Goal: Task Accomplishment & Management: Use online tool/utility

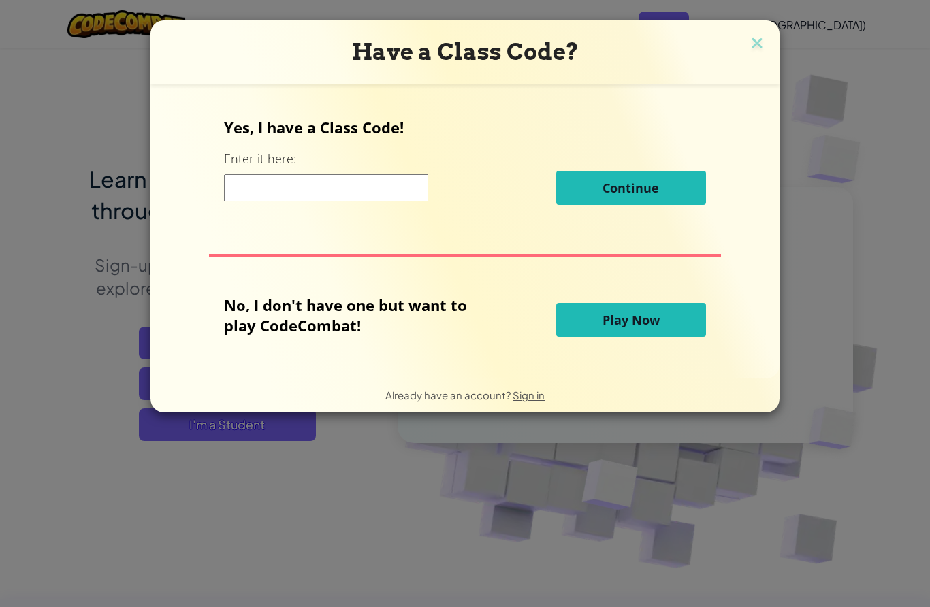
click at [519, 402] on span "Sign in" at bounding box center [529, 395] width 32 height 13
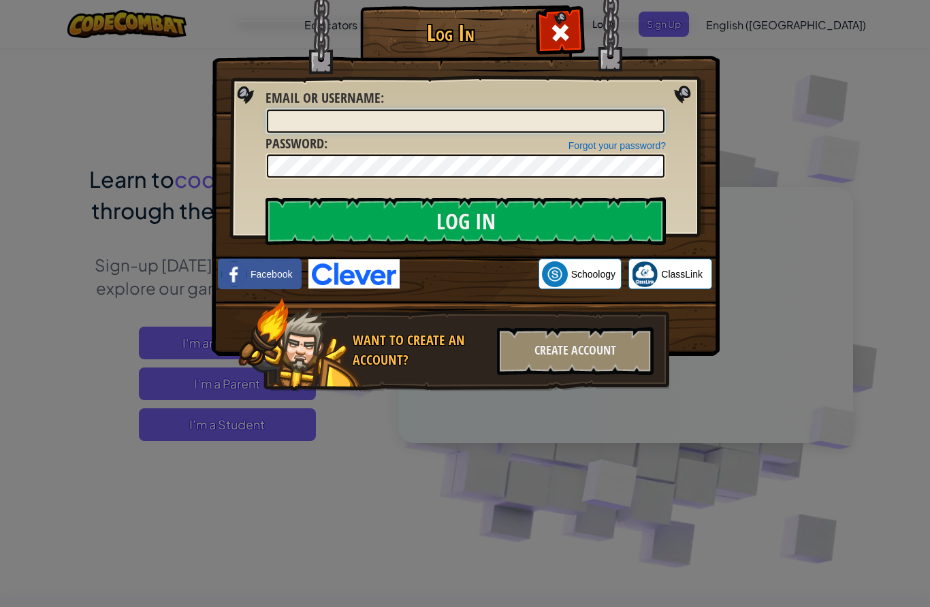
click at [309, 123] on input "Email or Username :" at bounding box center [466, 121] width 398 height 23
click at [620, 346] on div "Create Account" at bounding box center [575, 351] width 157 height 48
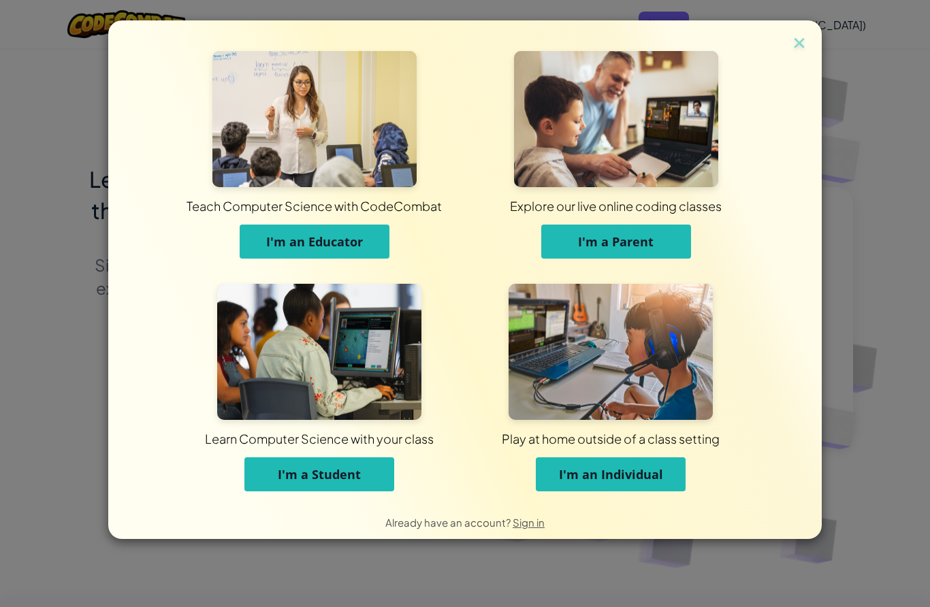
click at [635, 481] on span "I'm an Individual" at bounding box center [611, 474] width 104 height 16
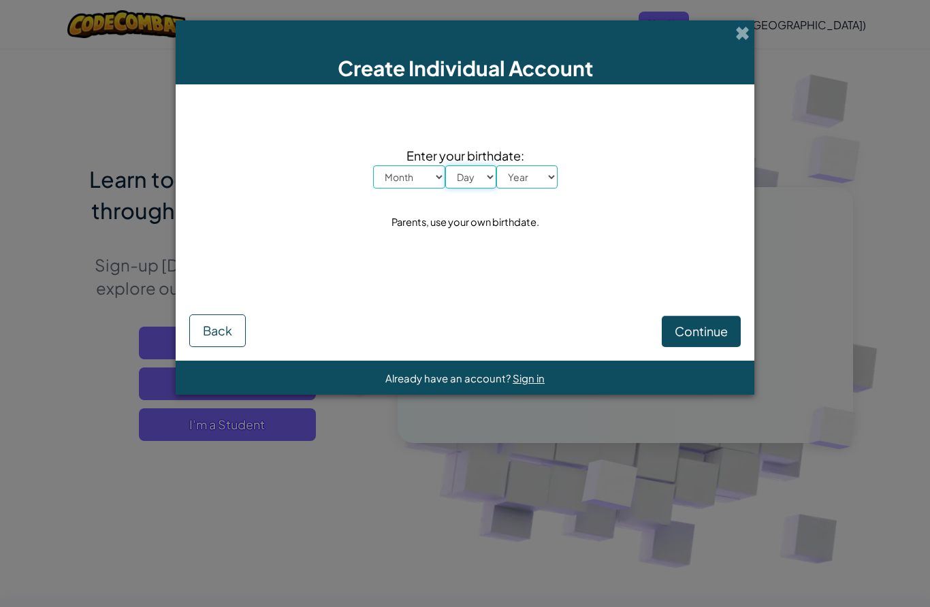
click at [449, 166] on select "Day 1 2 3 4 5 6 7 8 9 10 11 12 13 14 15 16 17 18 19 20 21 22 23 24 25 26 27 28 …" at bounding box center [470, 176] width 51 height 23
click at [487, 168] on select "Day 1 2 3 4 5 6 7 8 9 10 11 12 13 14 15 16 17 18 19 20 21 22 23 24 25 26 27 28 …" at bounding box center [470, 176] width 51 height 23
select select "27"
click at [539, 184] on select "Year [DATE] 2024 2023 2022 2021 2020 2019 2018 2017 2016 2015 2014 2013 2012 20…" at bounding box center [526, 176] width 61 height 23
select select "2016"
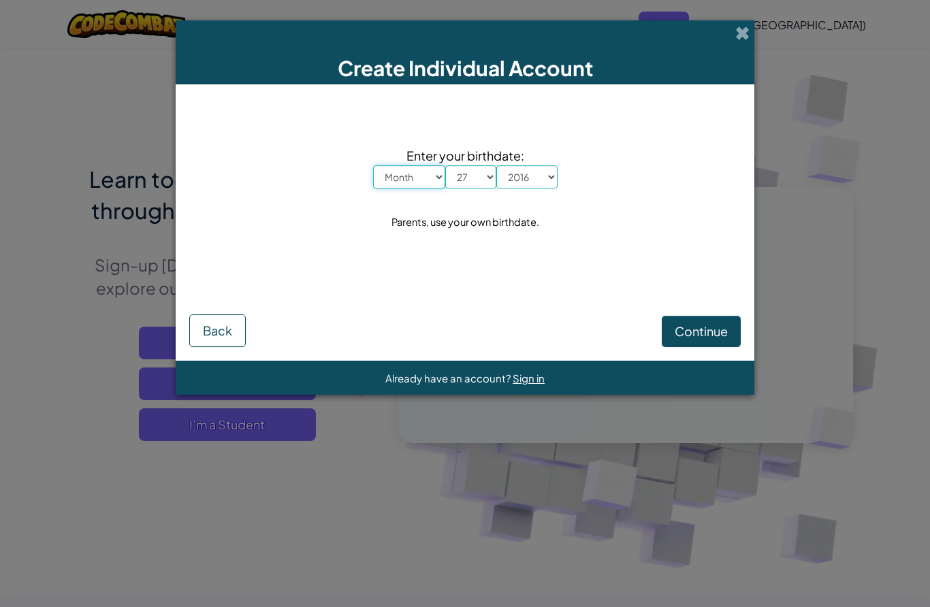
click at [420, 189] on select "Month January February March April May June July August September October Novem…" at bounding box center [409, 176] width 72 height 23
select select "6"
click at [712, 335] on span "Continue" at bounding box center [701, 331] width 53 height 16
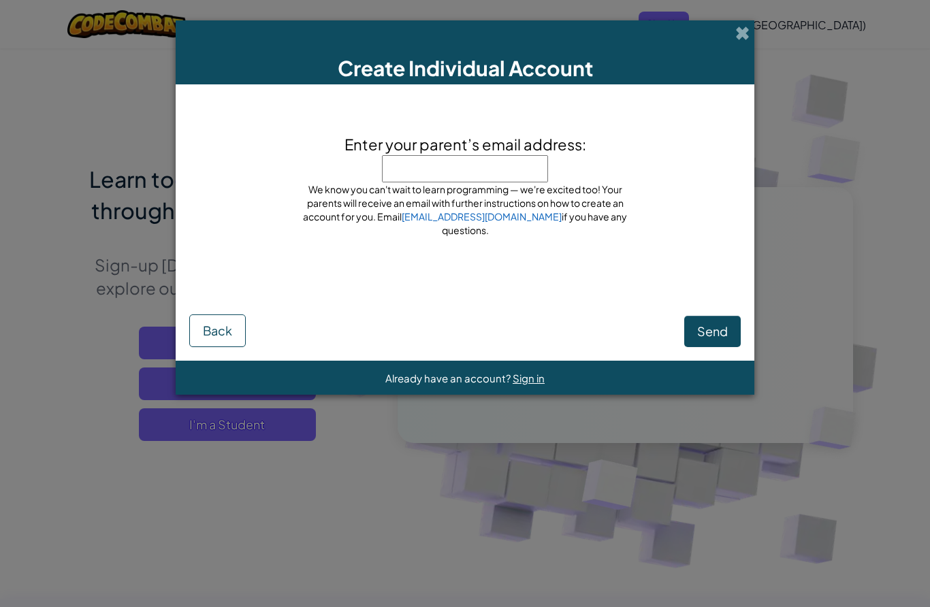
click at [524, 181] on input "Enter your parent’s email address:" at bounding box center [465, 168] width 166 height 27
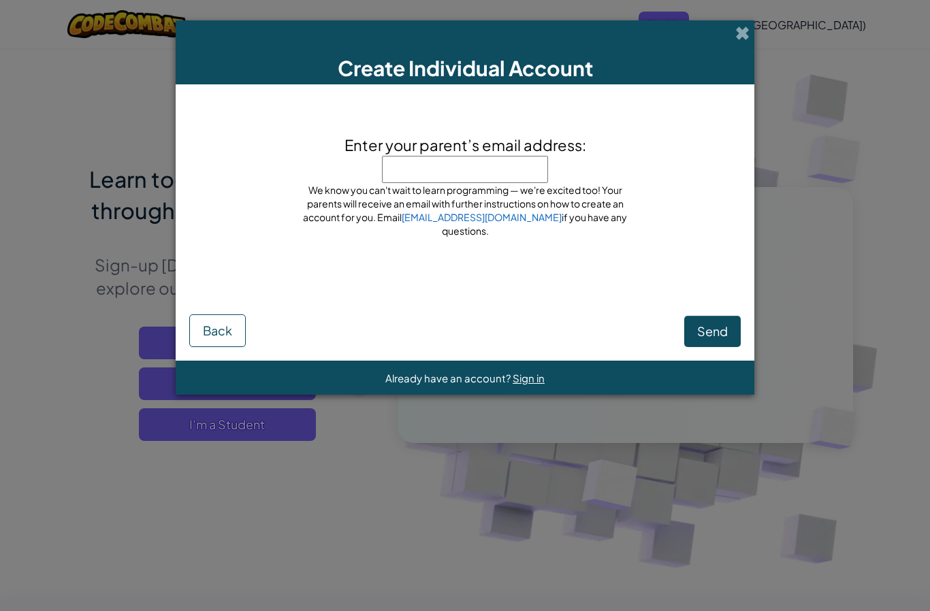
click at [696, 177] on div "Enter your parent’s email address: Don't put our email here! Put your parent's …" at bounding box center [464, 195] width 551 height 195
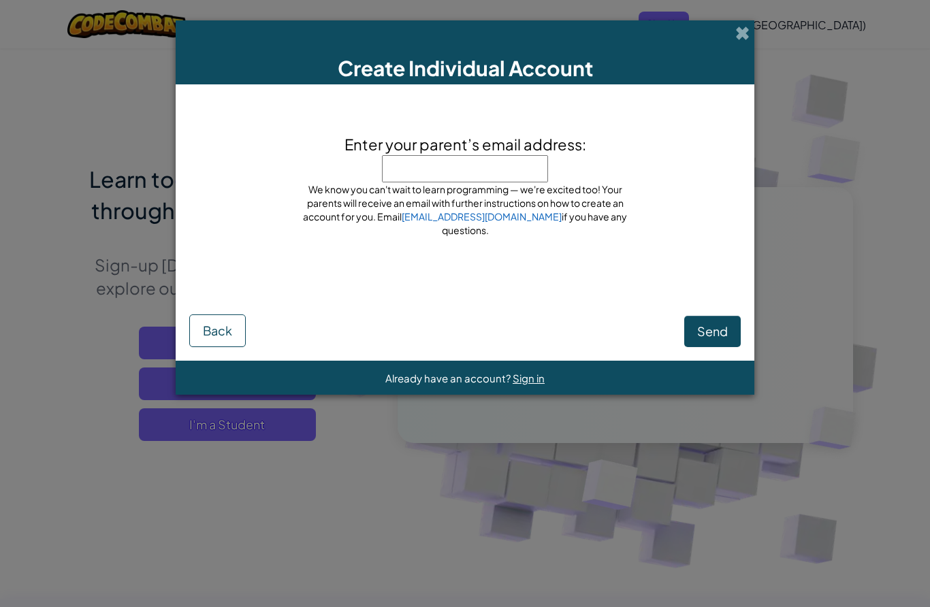
click at [218, 325] on span "Back" at bounding box center [217, 331] width 29 height 16
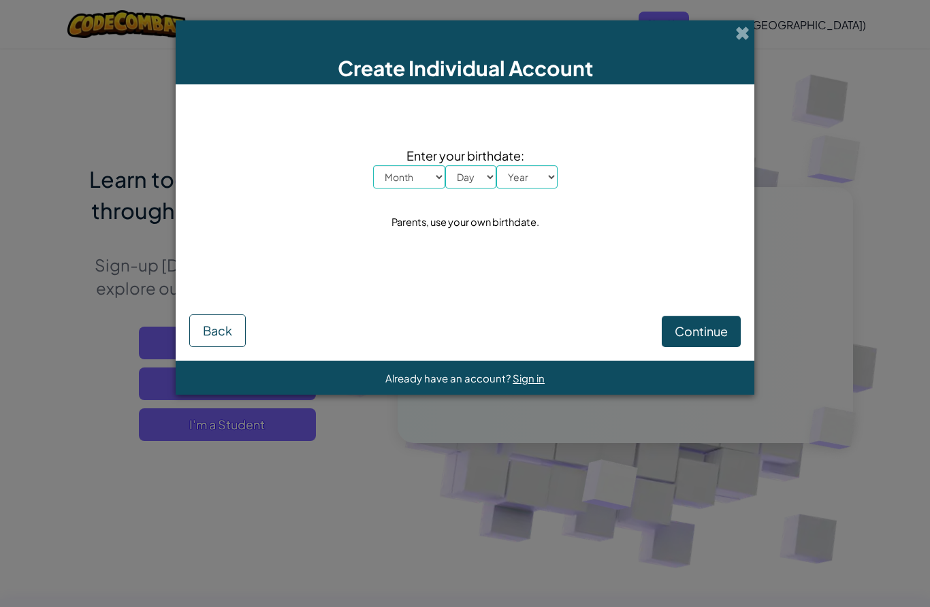
click at [741, 33] on span at bounding box center [742, 33] width 14 height 14
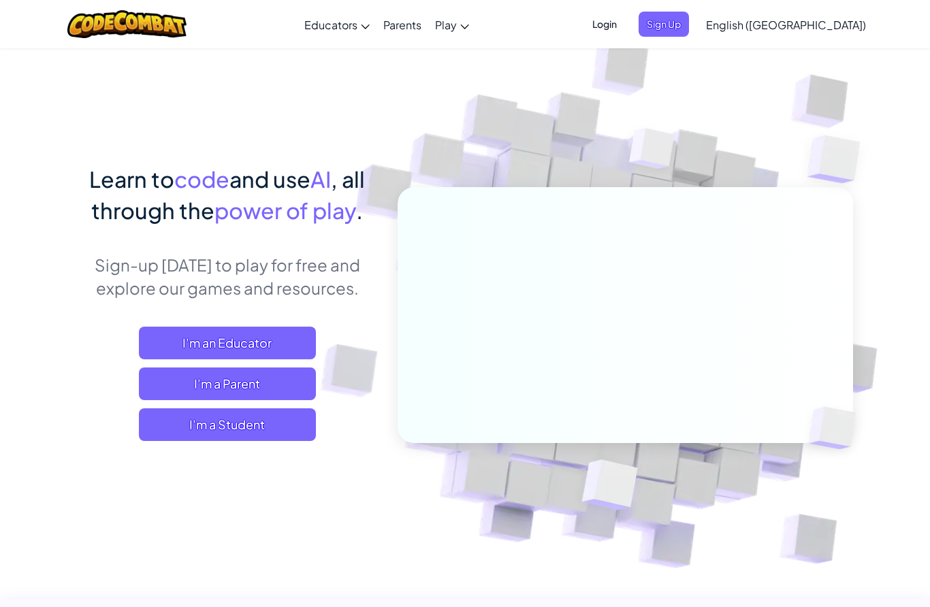
click at [689, 23] on span "Sign Up" at bounding box center [664, 24] width 50 height 25
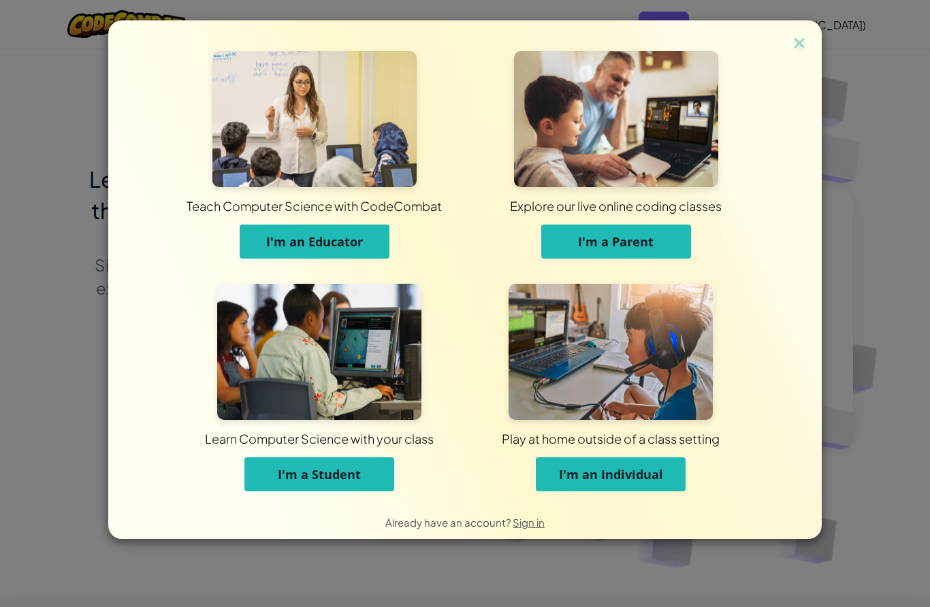
click at [288, 463] on button "I'm a Student" at bounding box center [319, 474] width 150 height 34
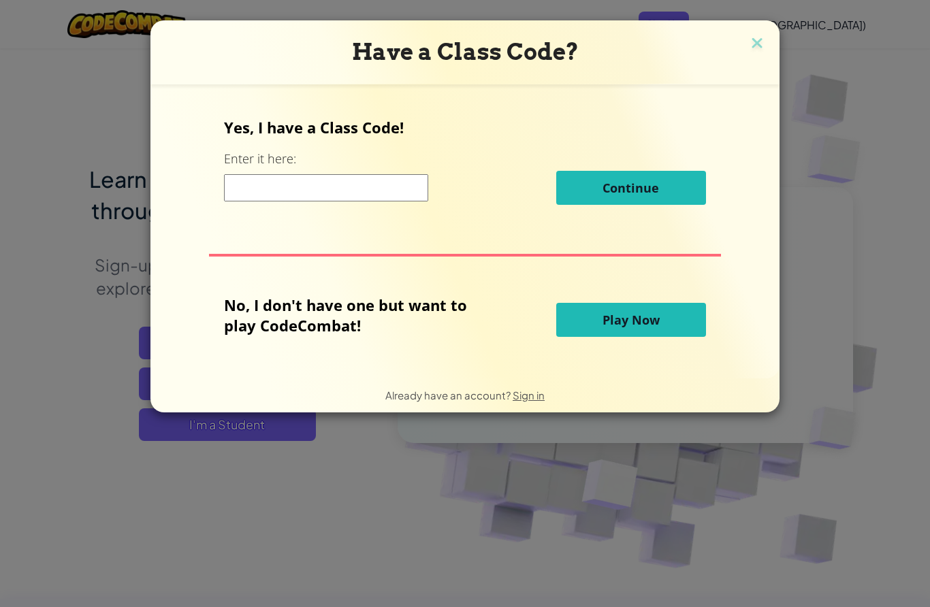
click at [725, 48] on h3 "Have a Class Code?" at bounding box center [465, 52] width 609 height 28
click at [752, 52] on img at bounding box center [757, 44] width 18 height 20
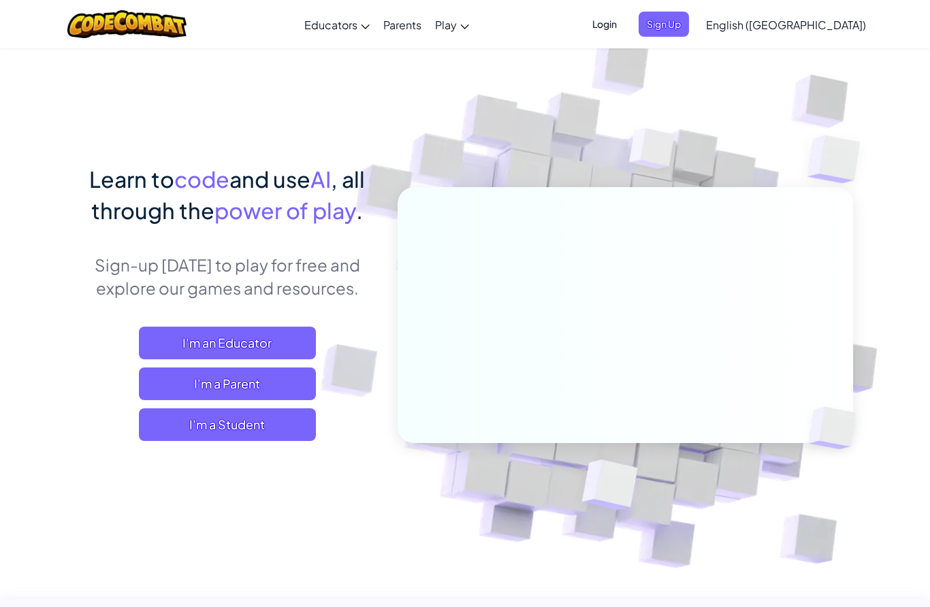
click at [689, 20] on span "Sign Up" at bounding box center [664, 24] width 50 height 25
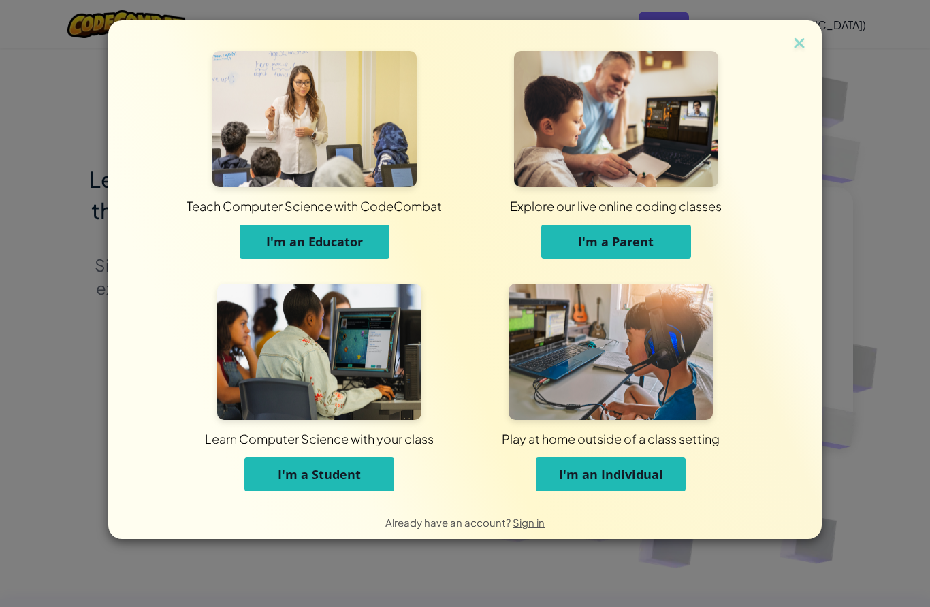
click at [647, 479] on span "I'm an Individual" at bounding box center [611, 474] width 104 height 16
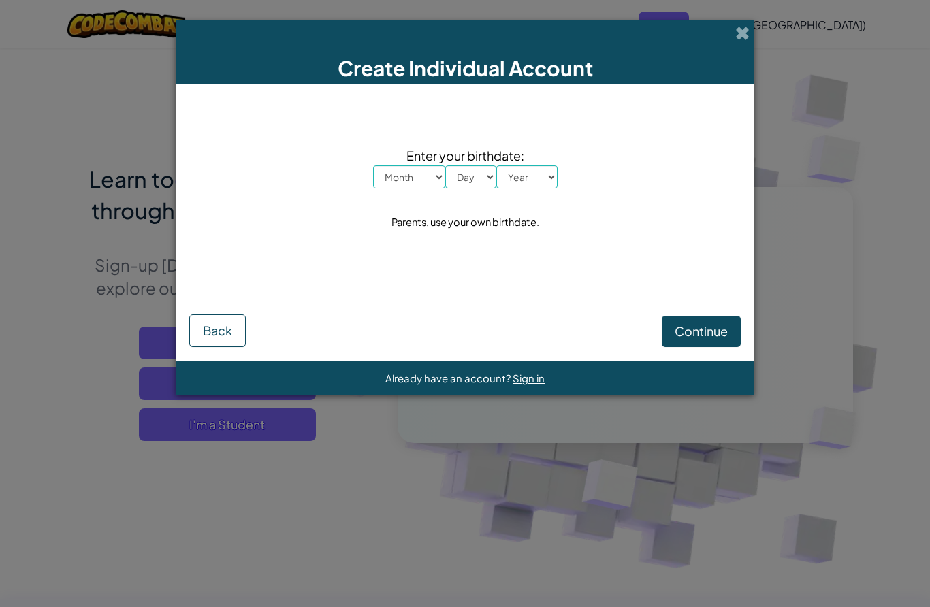
click at [424, 172] on select "Month January February March April May June July August September October Novem…" at bounding box center [409, 176] width 72 height 23
select select "6"
click at [479, 174] on select "Day 1 2 3 4 5 6 7 8 9 10 11 12 13 14 15 16 17 18 19 20 21 22 23 24 25 26 27 28 …" at bounding box center [470, 176] width 51 height 23
select select "27"
click at [544, 174] on select "Year [DATE] 2024 2023 2022 2021 2020 2019 2018 2017 2016 2015 2014 2013 2012 20…" at bounding box center [526, 176] width 61 height 23
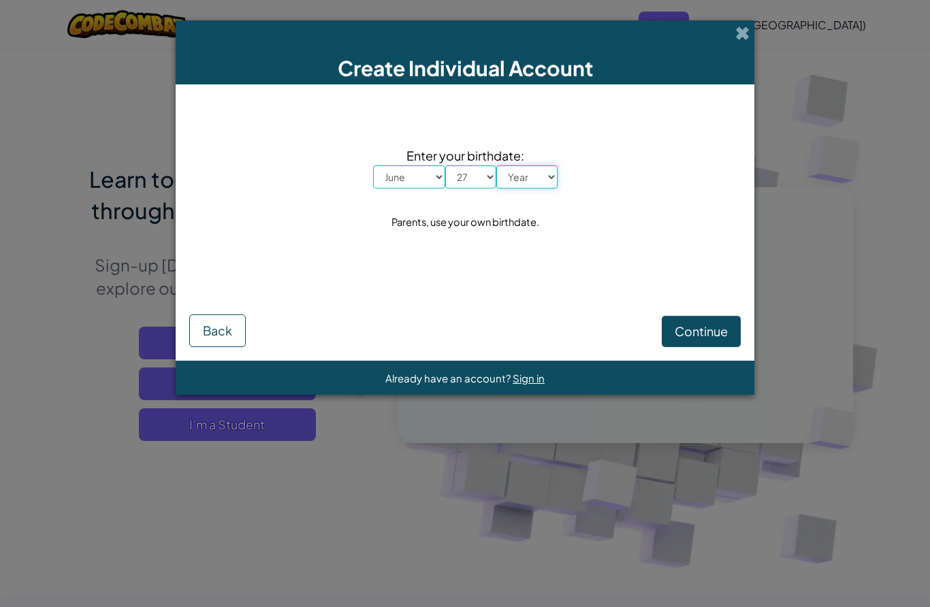
select select "2016"
click at [709, 327] on span "Continue" at bounding box center [701, 331] width 53 height 16
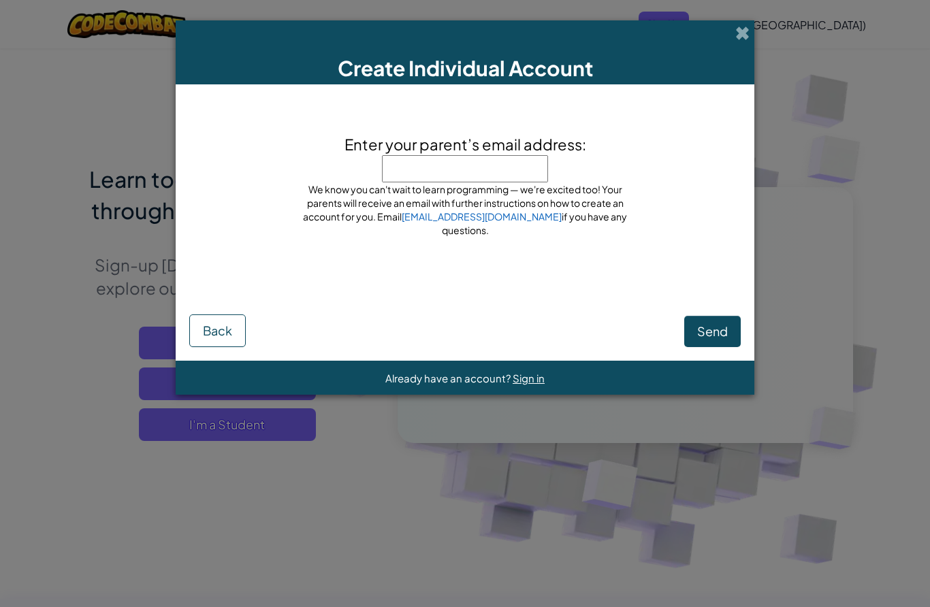
click at [402, 165] on input "Enter your parent’s email address:" at bounding box center [465, 168] width 166 height 27
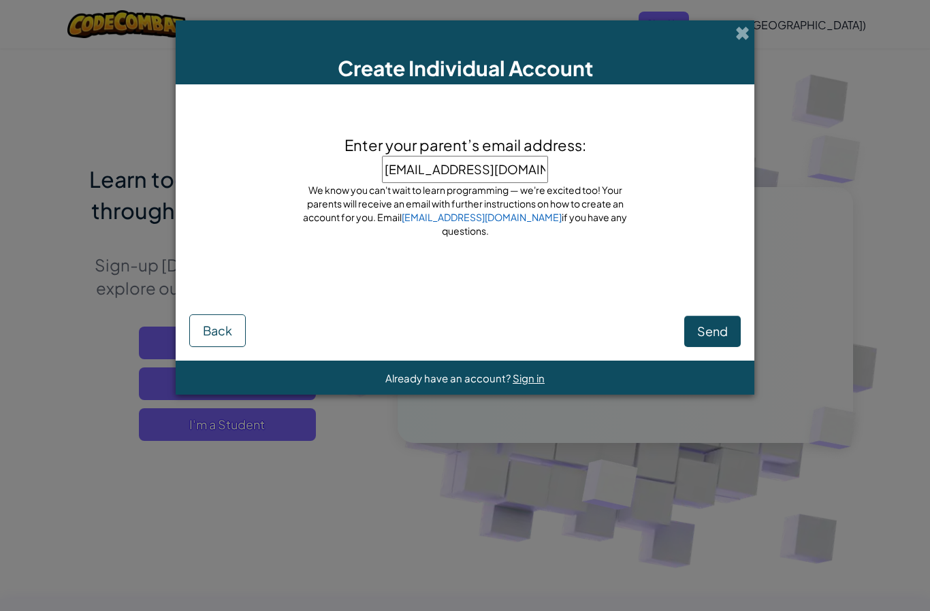
type input "[EMAIL_ADDRESS][DOMAIN_NAME]"
click at [712, 332] on button "Send" at bounding box center [712, 331] width 57 height 31
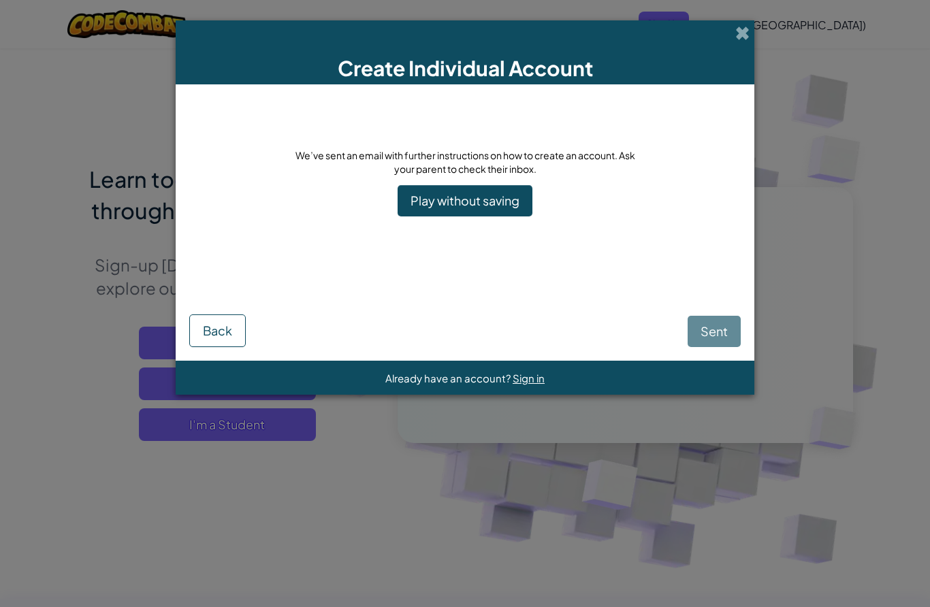
click at [415, 182] on div "We’ve sent an email with further instructions on how to create an account. Ask …" at bounding box center [465, 182] width 340 height 68
click at [423, 189] on link "Play without saving" at bounding box center [465, 200] width 135 height 31
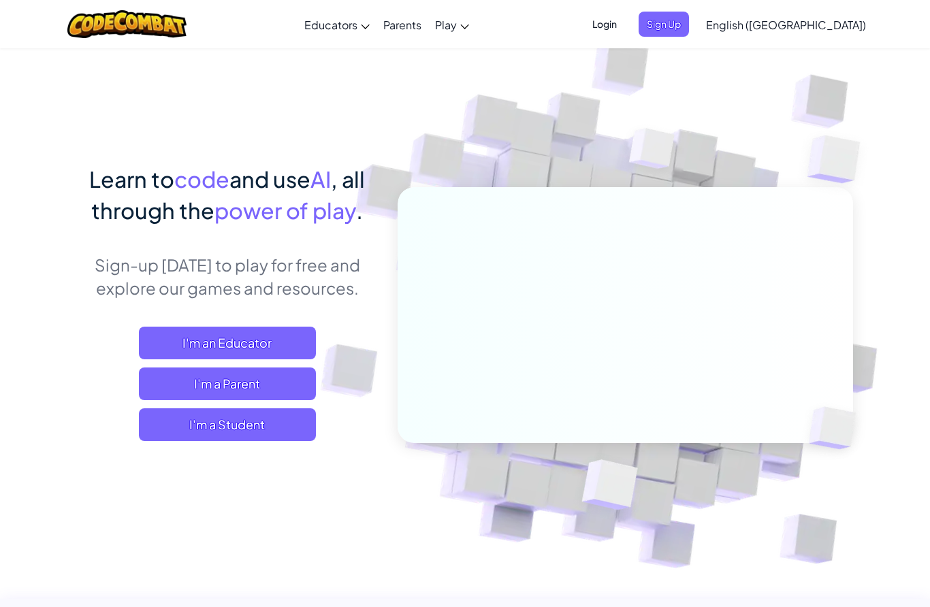
click at [418, 195] on div at bounding box center [465, 303] width 930 height 607
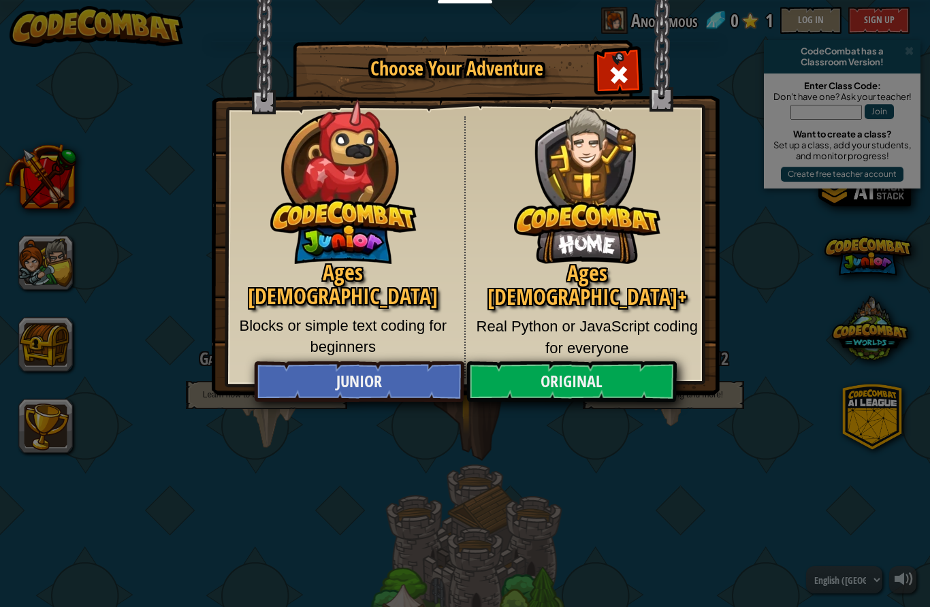
click at [635, 366] on link "Original" at bounding box center [571, 381] width 210 height 41
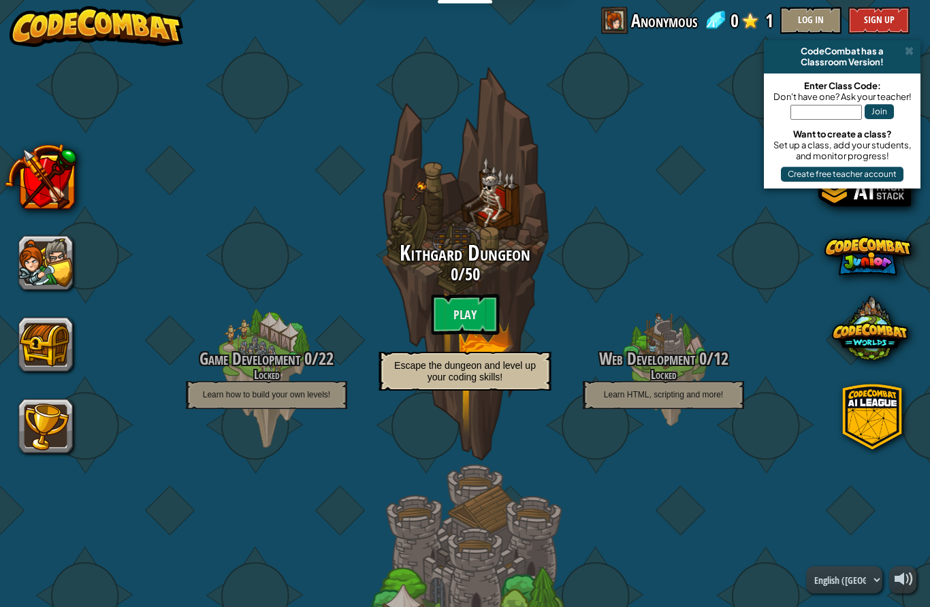
click at [468, 318] on btn "Play" at bounding box center [465, 314] width 68 height 41
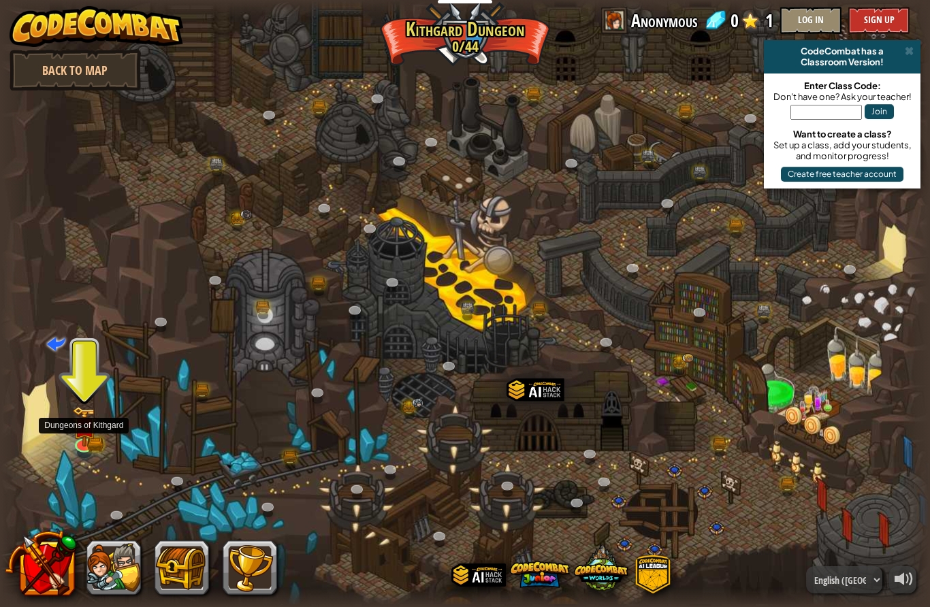
click at [89, 439] on img at bounding box center [84, 426] width 25 height 41
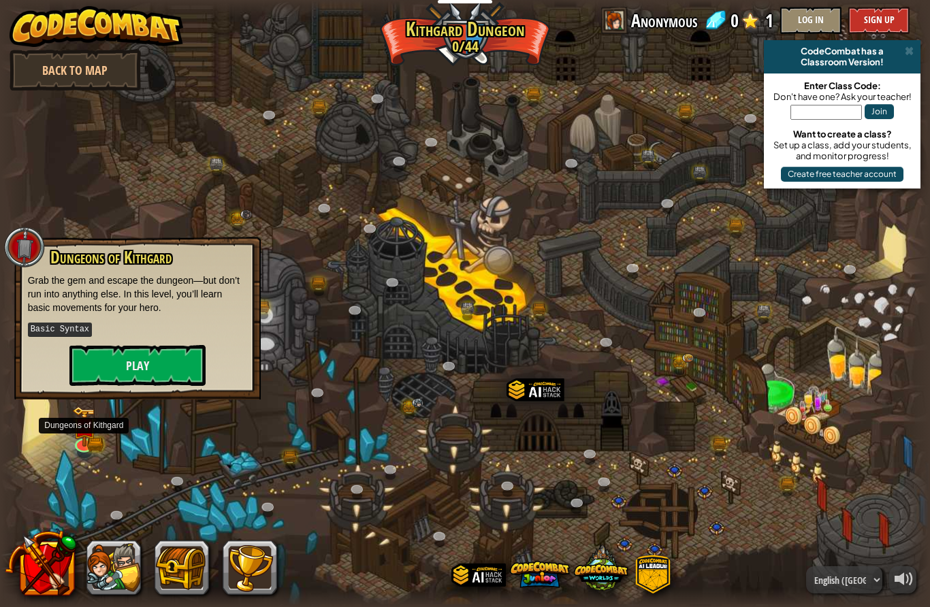
click at [130, 359] on button "Play" at bounding box center [137, 365] width 136 height 41
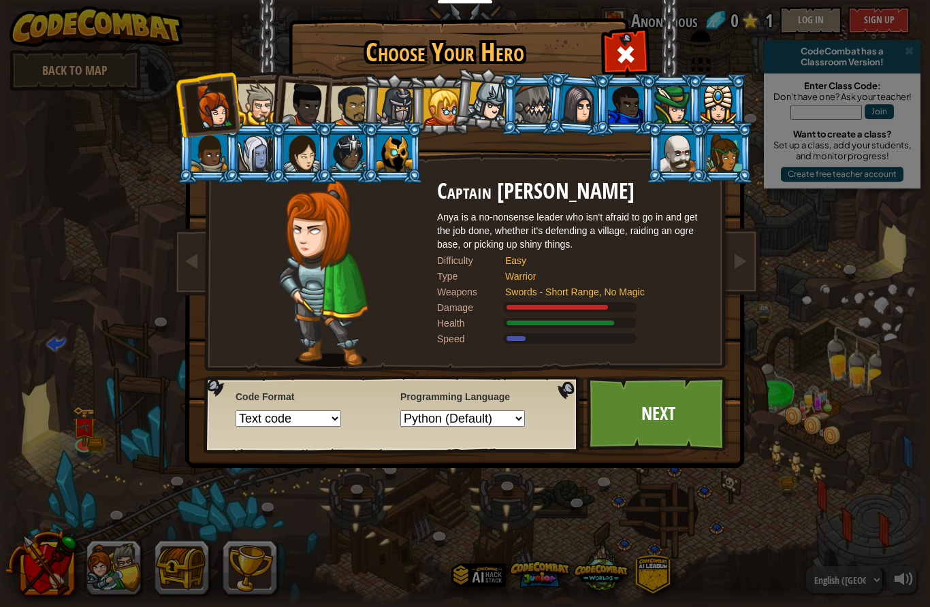
click at [495, 105] on div at bounding box center [488, 102] width 40 height 40
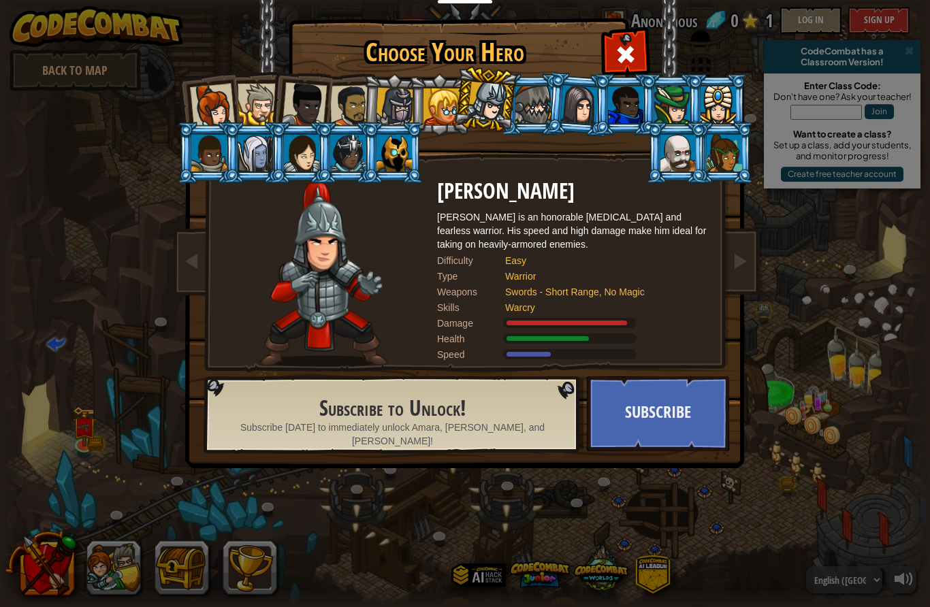
click at [340, 93] on div at bounding box center [351, 106] width 42 height 42
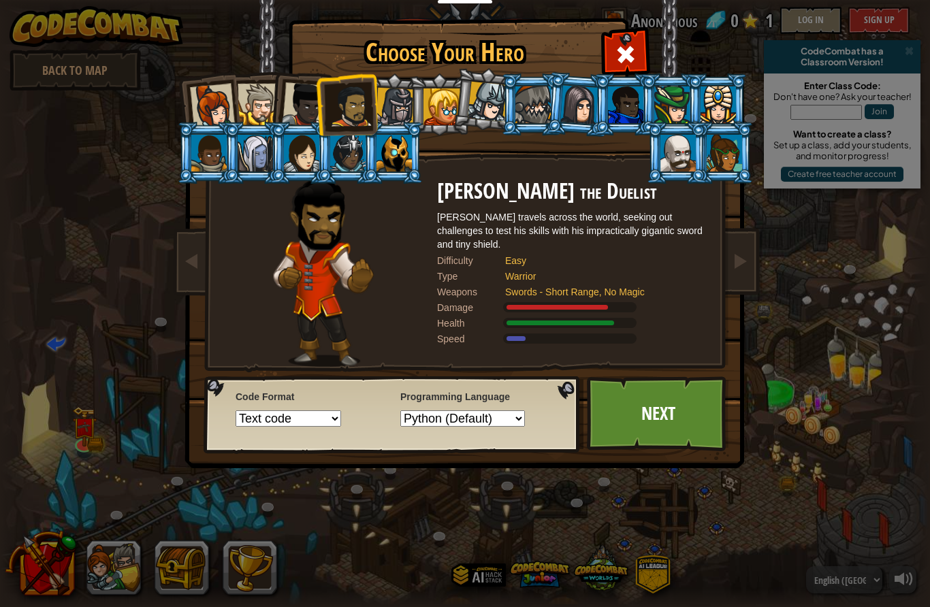
click at [259, 102] on div at bounding box center [259, 105] width 42 height 42
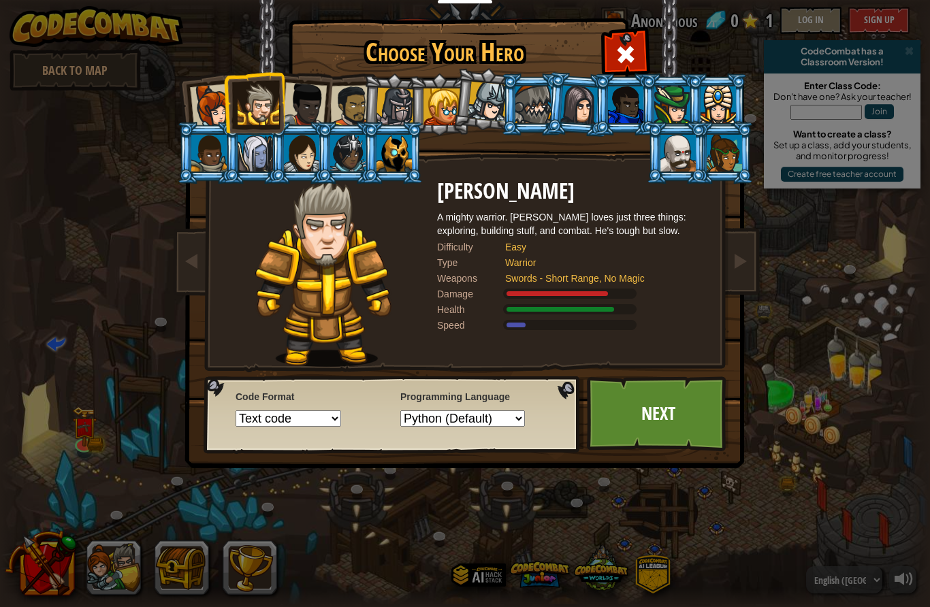
click at [402, 110] on div at bounding box center [395, 107] width 39 height 39
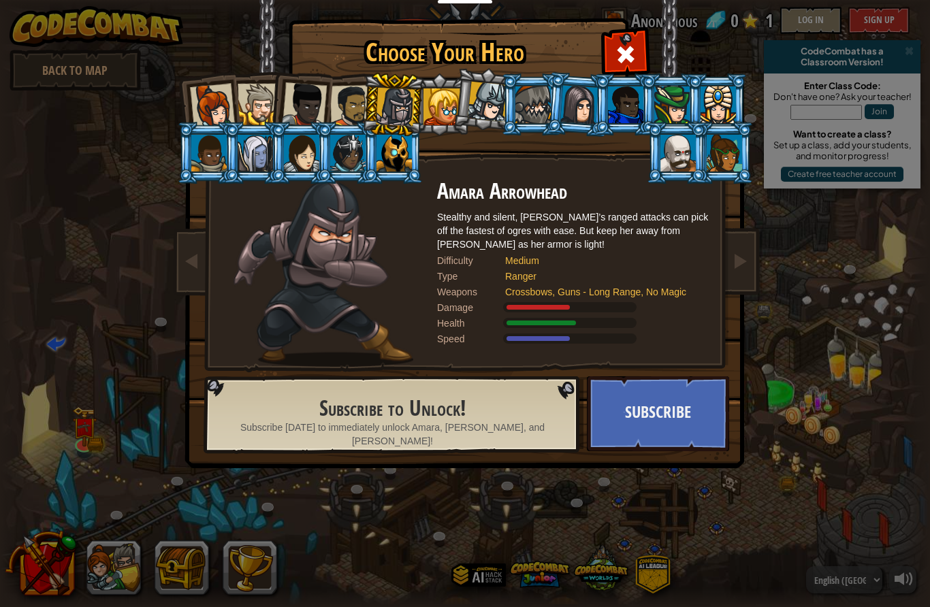
click at [246, 96] on div at bounding box center [259, 105] width 42 height 42
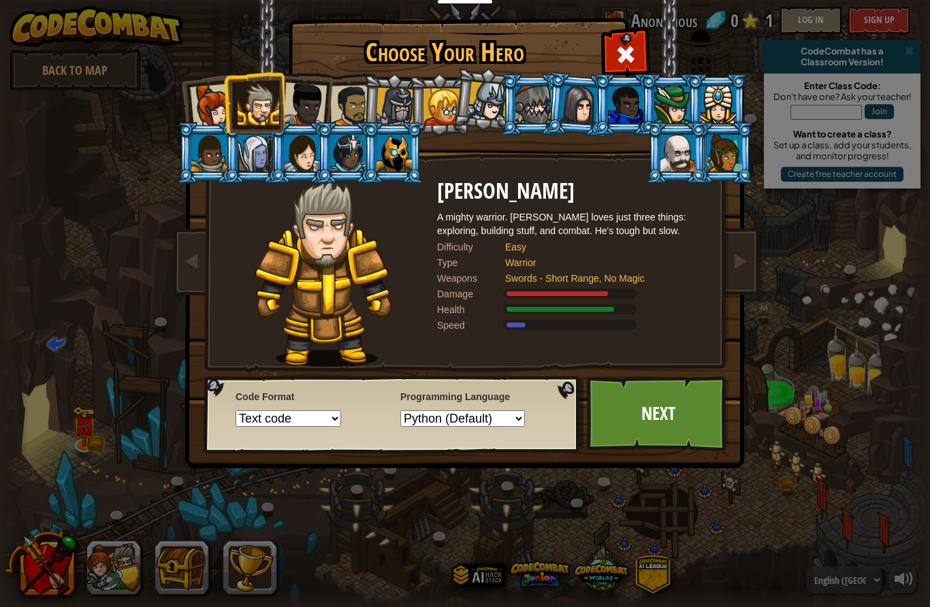
click at [233, 119] on li at bounding box center [253, 102] width 61 height 62
click at [218, 106] on div at bounding box center [212, 106] width 45 height 45
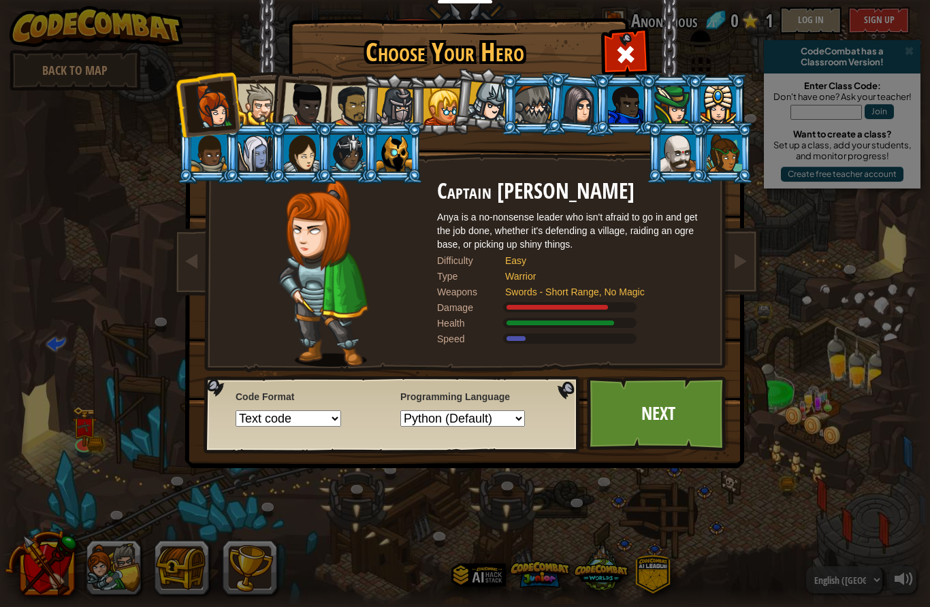
click at [310, 108] on div at bounding box center [304, 104] width 45 height 45
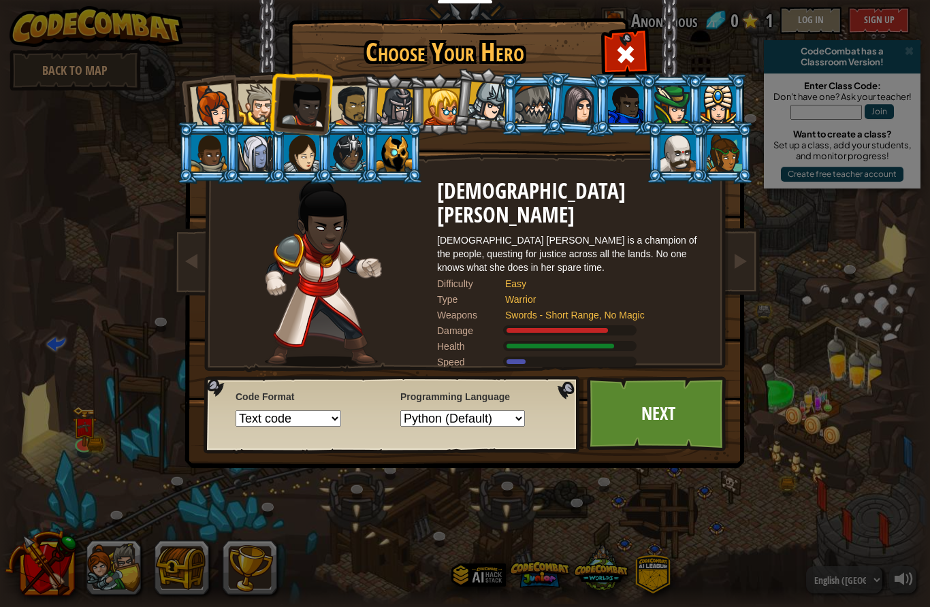
click at [263, 100] on div at bounding box center [259, 105] width 42 height 42
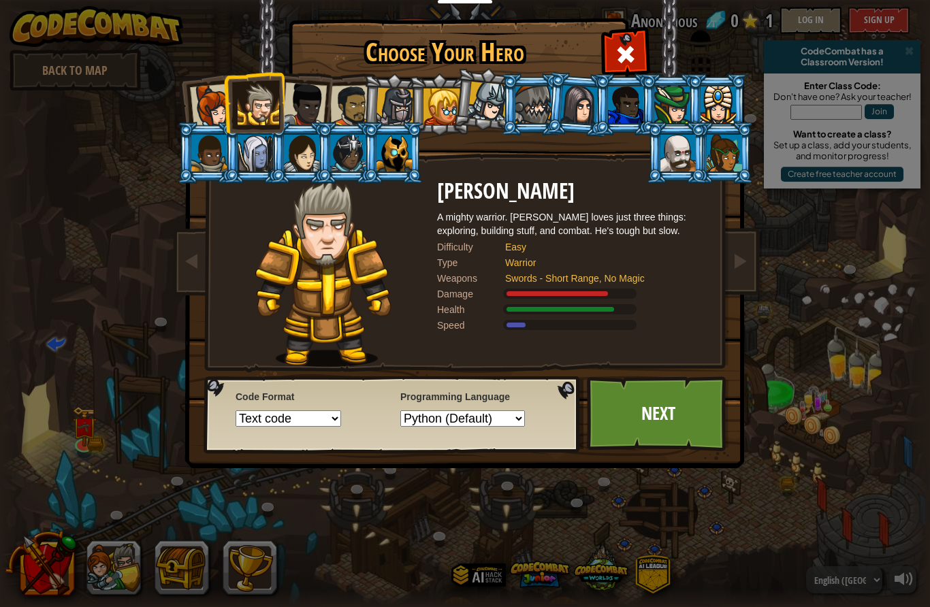
click at [663, 422] on link "Next" at bounding box center [658, 413] width 142 height 75
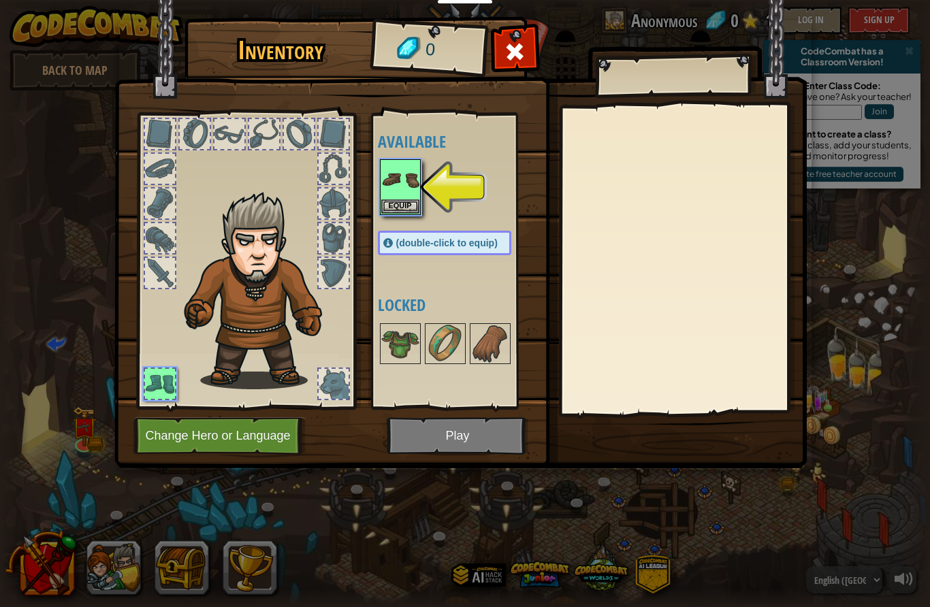
click at [397, 210] on button "Equip" at bounding box center [400, 206] width 38 height 14
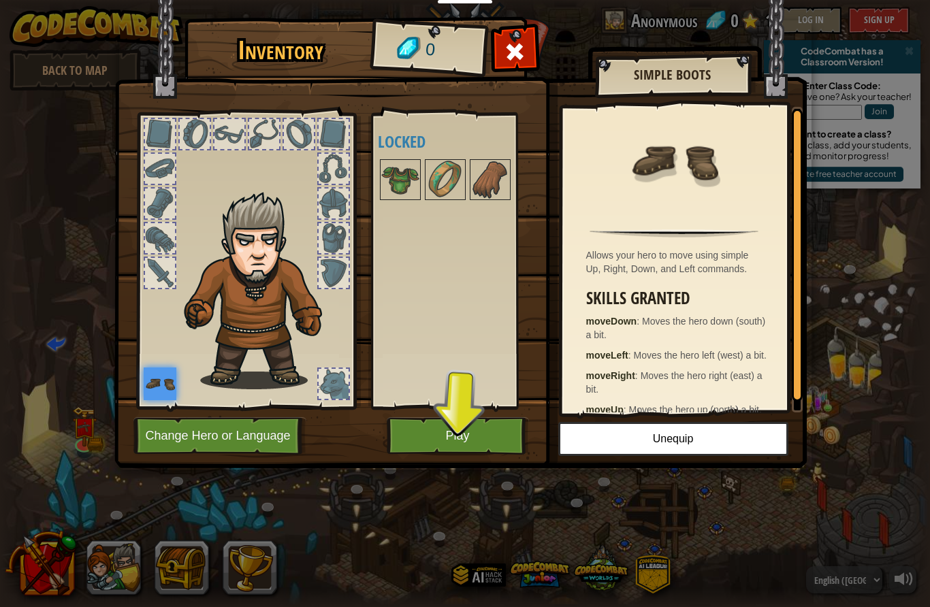
click at [476, 423] on button "Play" at bounding box center [458, 435] width 142 height 37
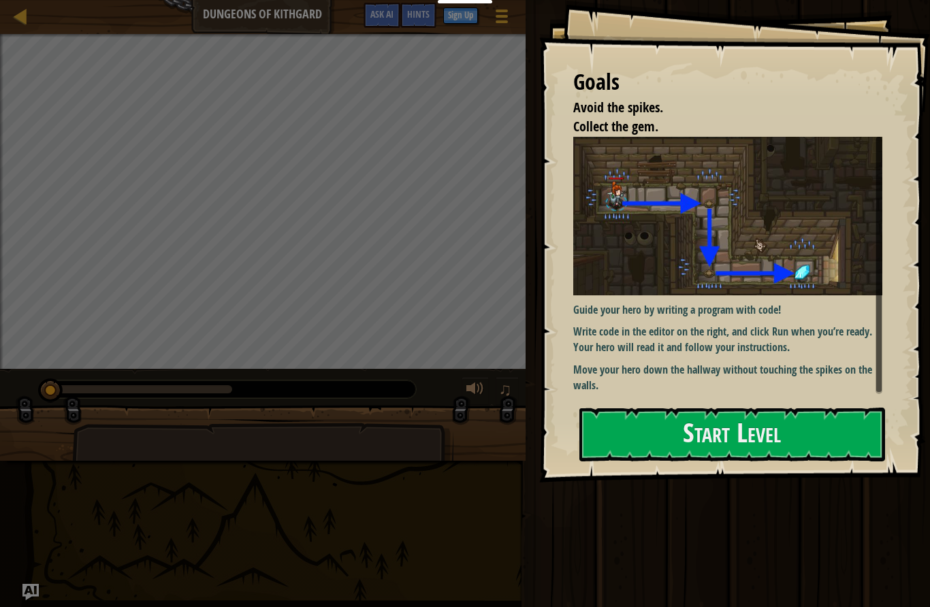
click at [813, 438] on button "Start Level" at bounding box center [732, 435] width 306 height 54
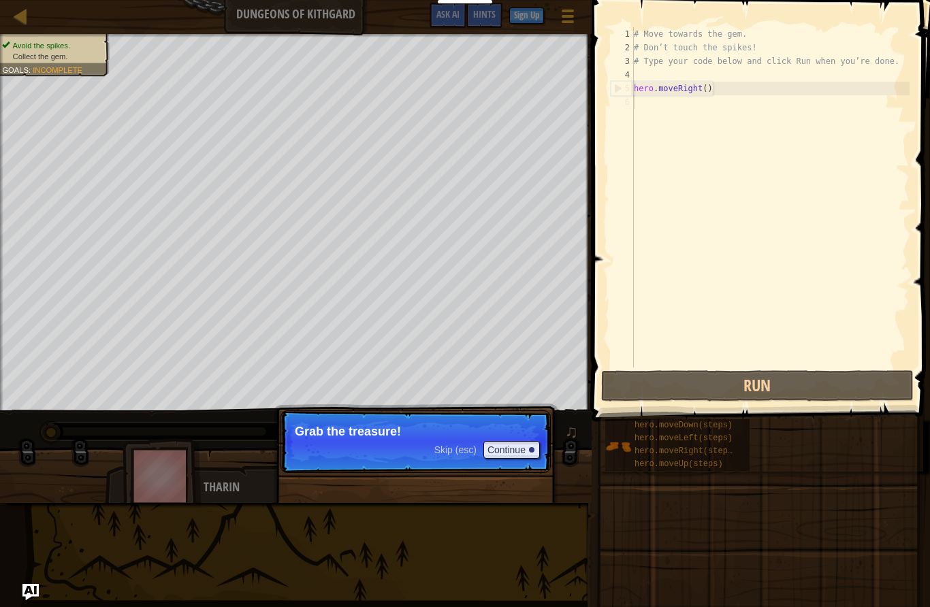
click at [513, 443] on button "Continue" at bounding box center [511, 450] width 57 height 18
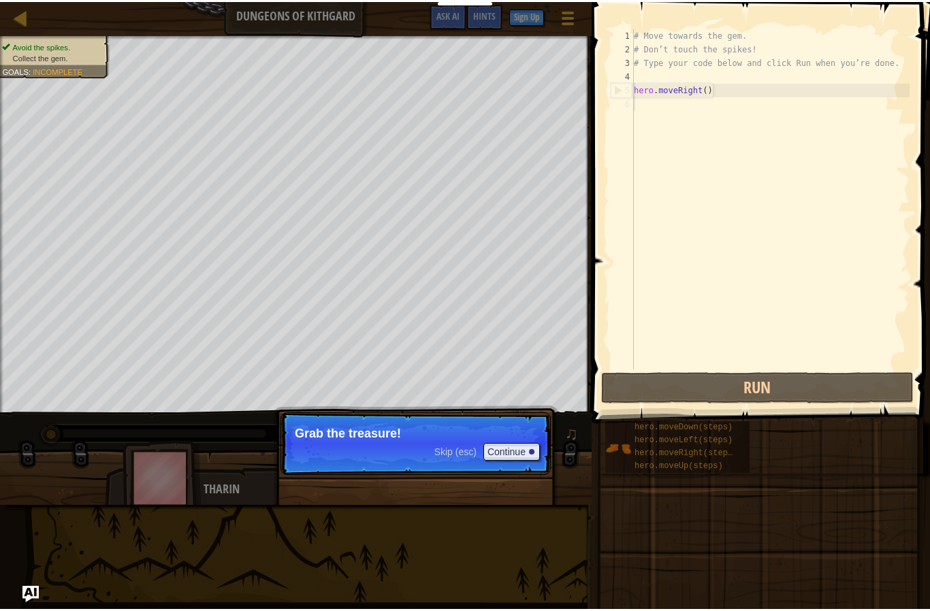
scroll to position [14, 14]
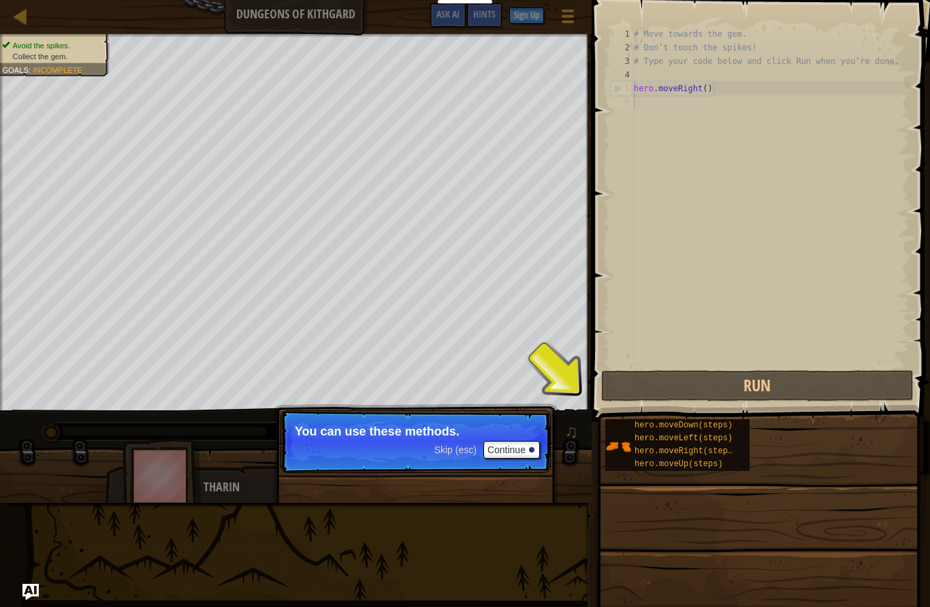
click at [926, 445] on div "abcde fg 1 2 3 4 5 6 # Move towards the gem. # Don’t touch the spikes! # Type y…" at bounding box center [759, 238] width 342 height 462
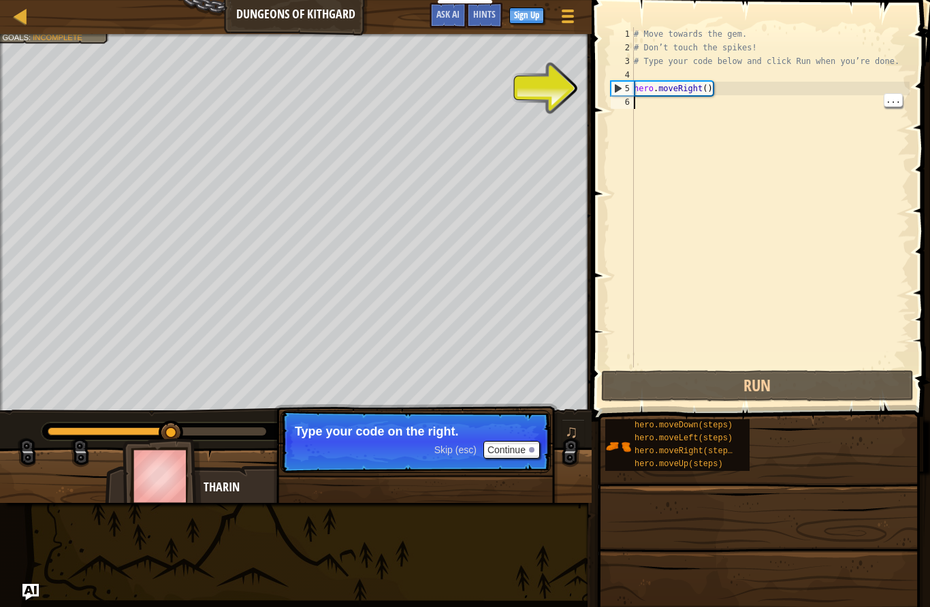
click at [636, 108] on div "# Move towards the gem. # Don’t touch the spikes! # Type your code below and cl…" at bounding box center [770, 211] width 278 height 368
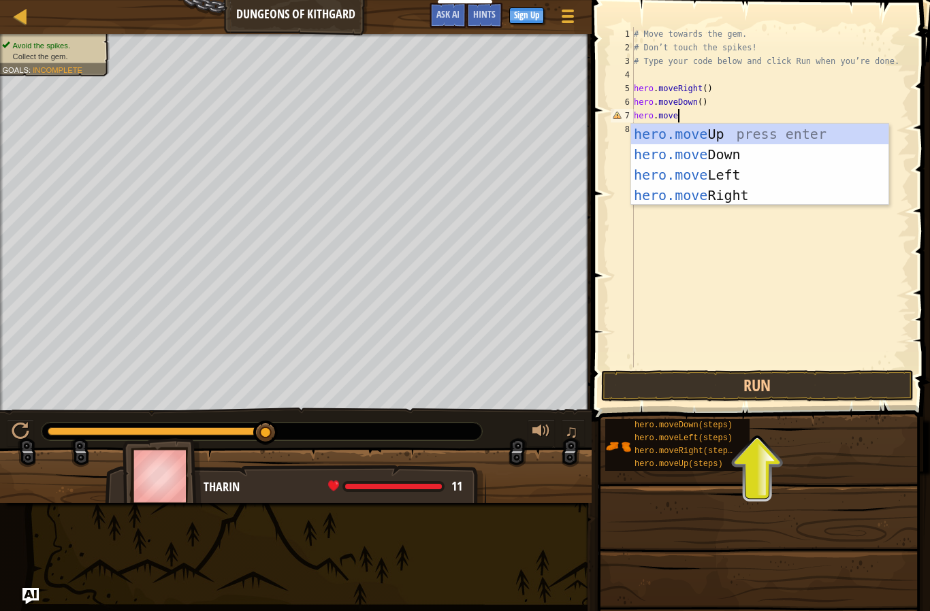
scroll to position [14, 58]
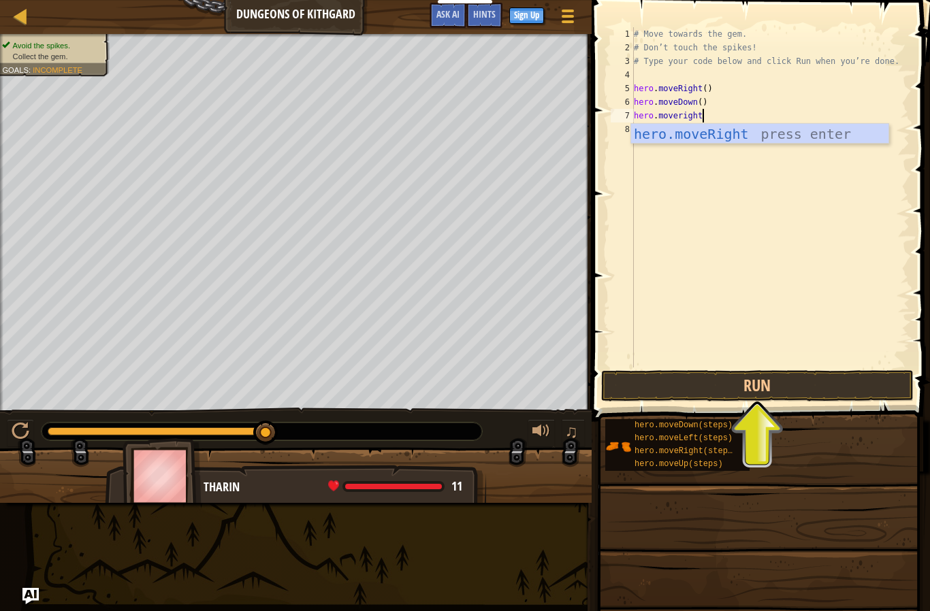
type textarea "abcde fg"
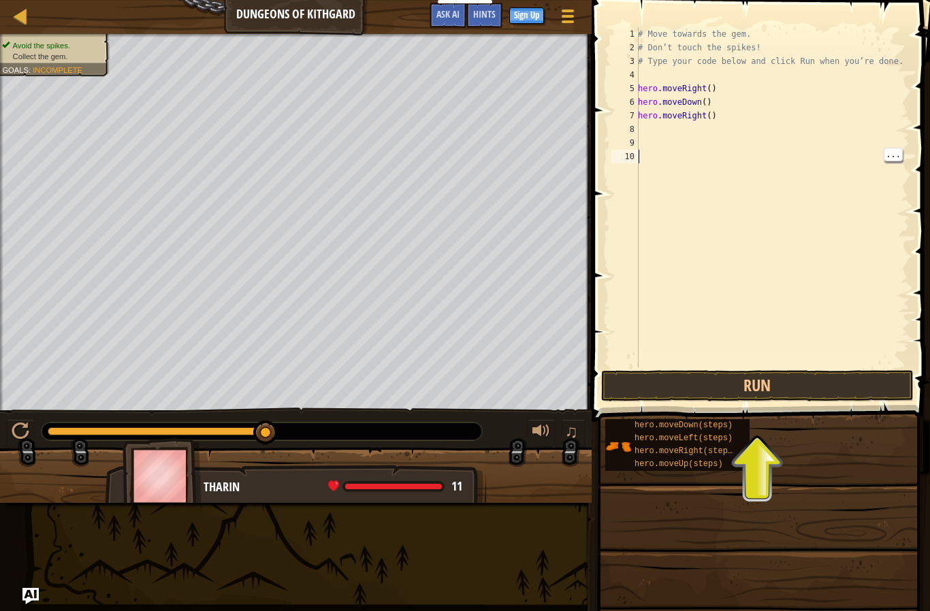
click at [887, 268] on div "# Move towards the gem. # Don’t touch the spikes! # Type your code below and cl…" at bounding box center [772, 211] width 274 height 368
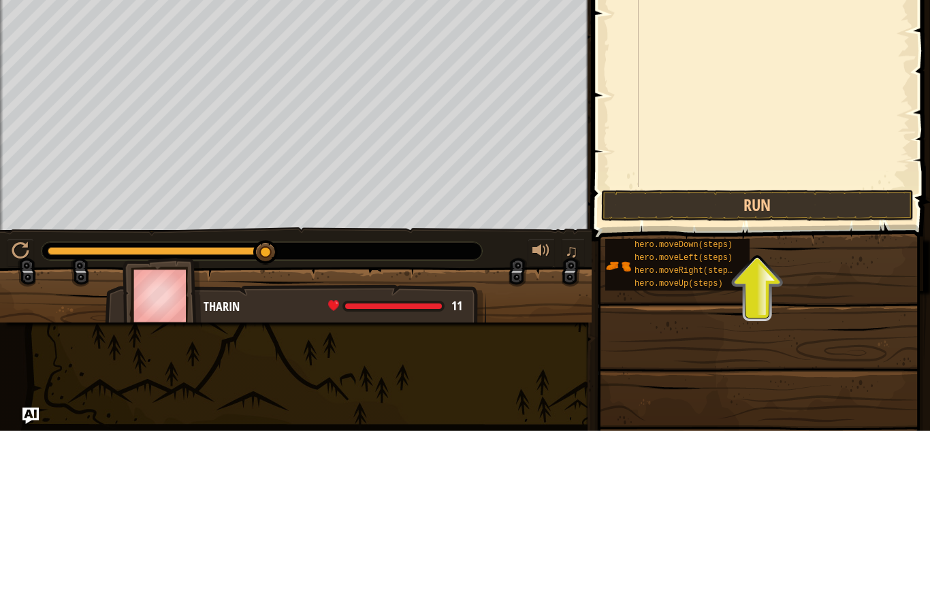
click at [788, 370] on button "Run" at bounding box center [757, 385] width 312 height 31
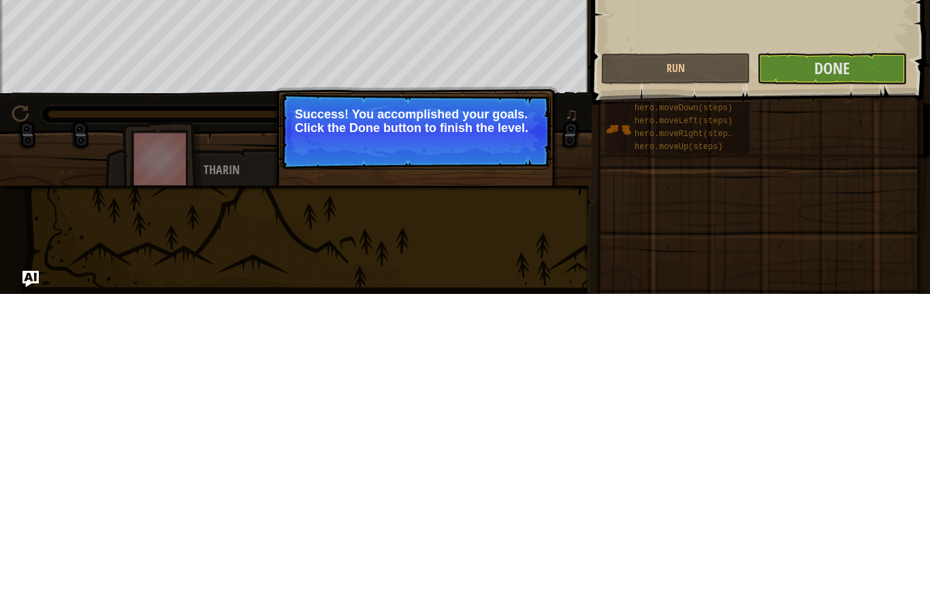
click at [856, 370] on button "Done" at bounding box center [831, 385] width 149 height 31
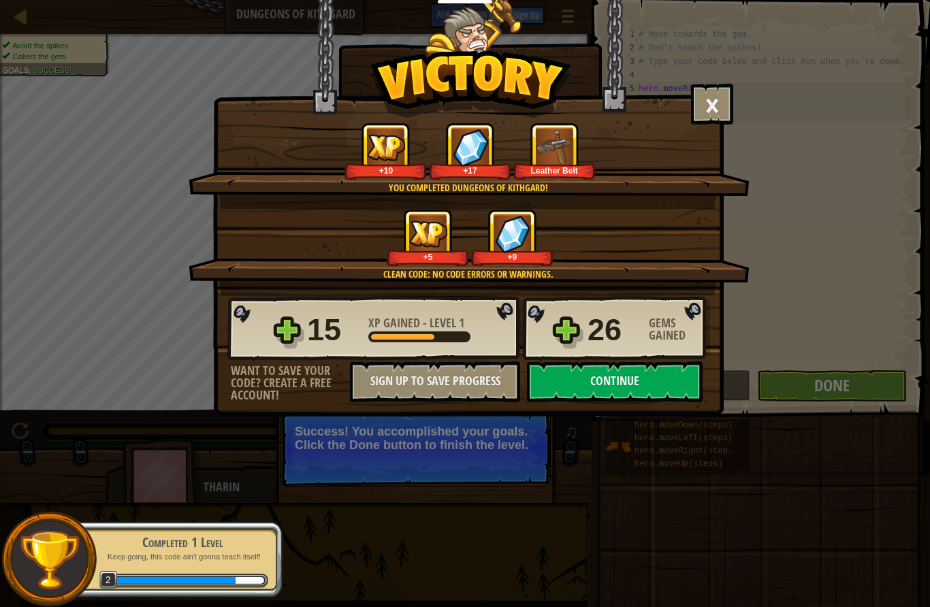
click at [676, 381] on button "Continue" at bounding box center [615, 381] width 176 height 41
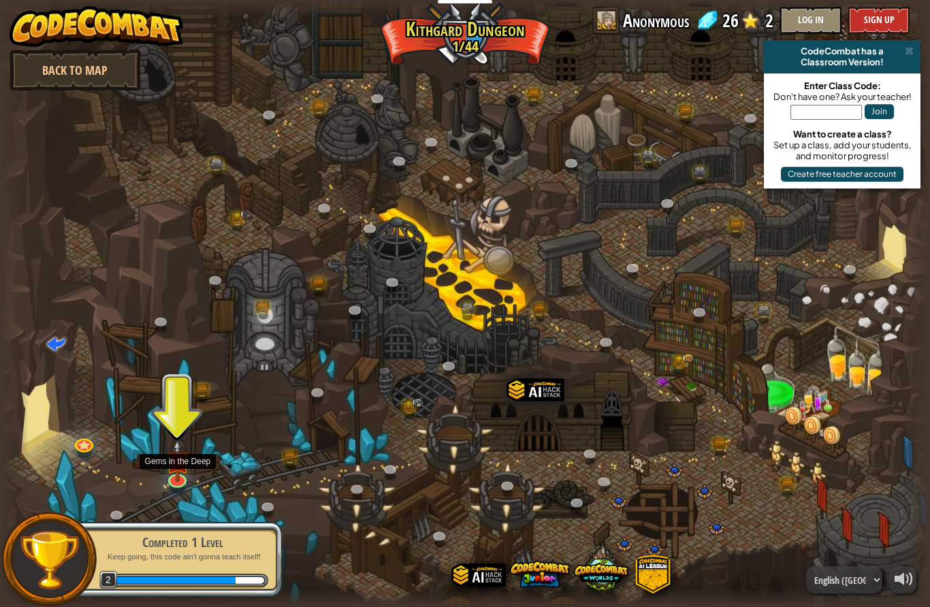
click at [179, 481] on img at bounding box center [177, 461] width 25 height 42
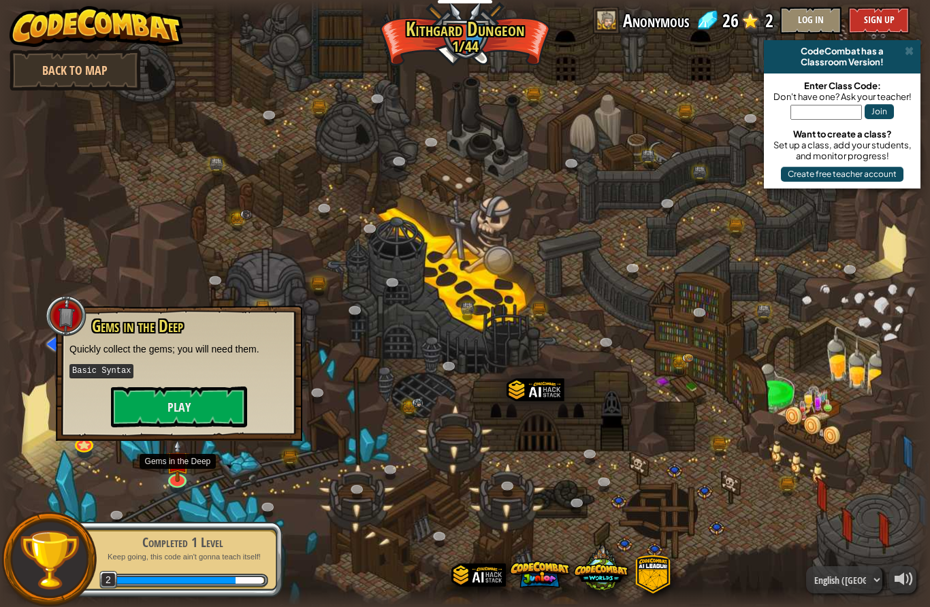
click at [155, 413] on button "Play" at bounding box center [179, 407] width 136 height 41
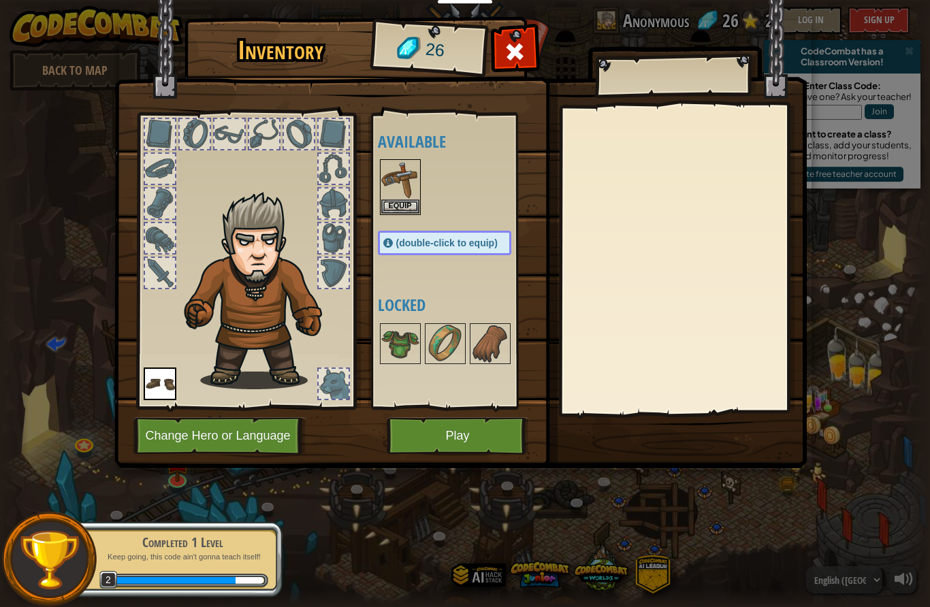
click at [406, 190] on img at bounding box center [400, 180] width 38 height 38
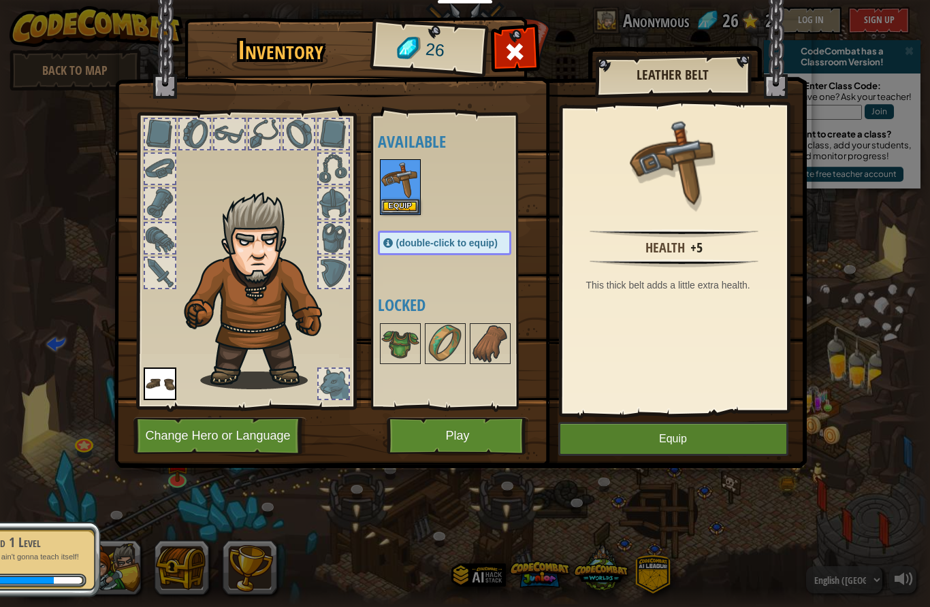
click at [383, 207] on button "Equip" at bounding box center [400, 206] width 38 height 14
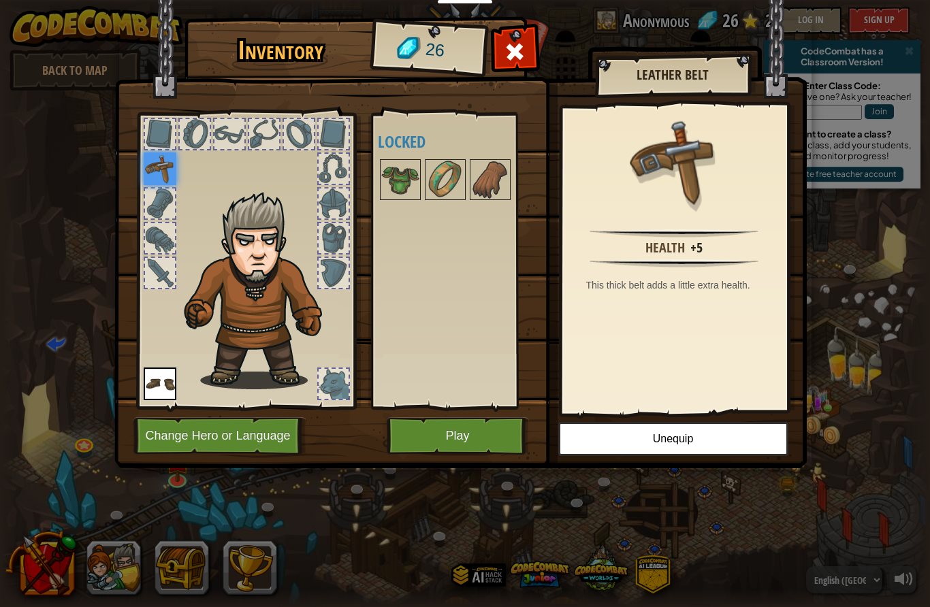
click at [393, 432] on button "Play" at bounding box center [458, 435] width 142 height 37
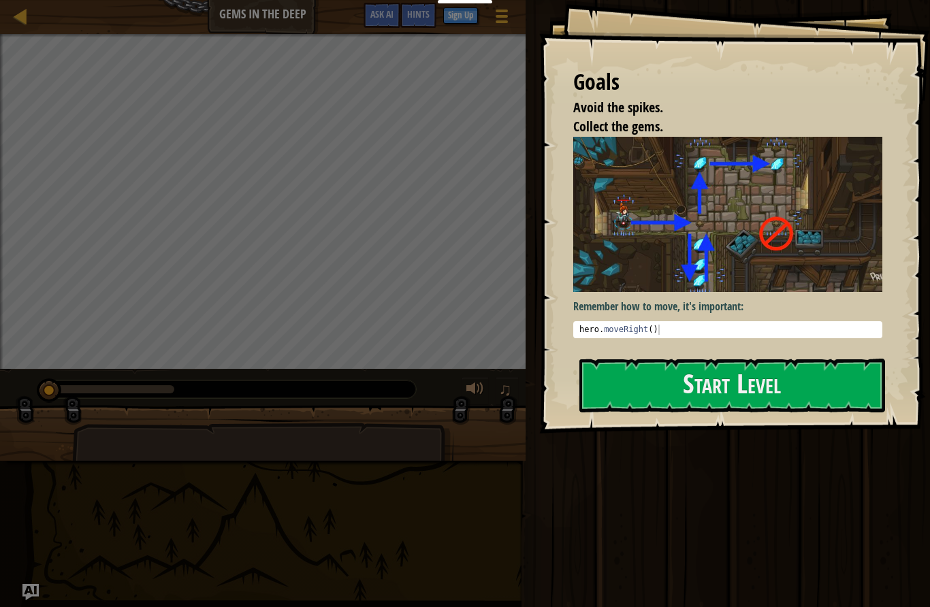
click at [814, 396] on button "Start Level" at bounding box center [732, 386] width 306 height 54
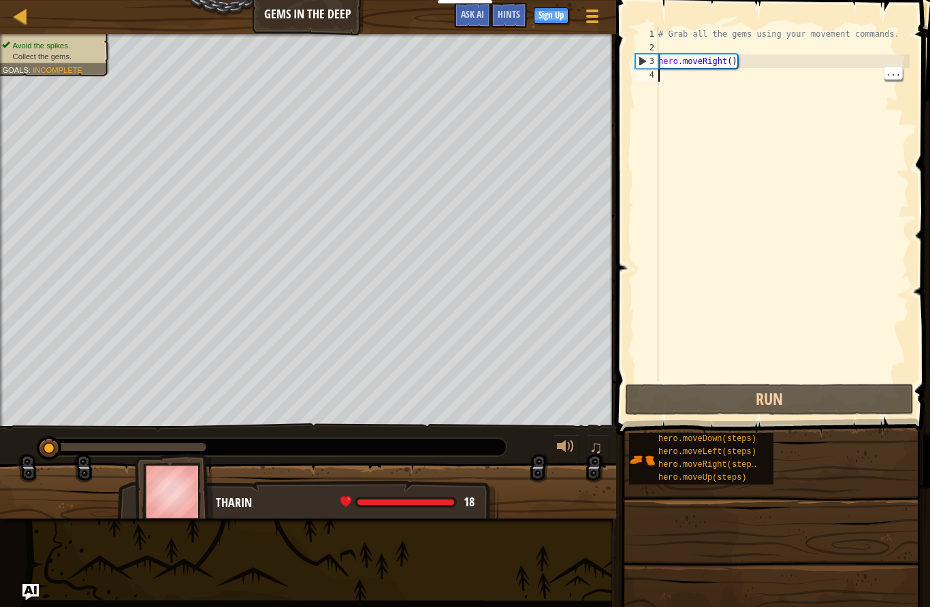
click at [727, 83] on div "# Grab all the gems using your movement commands. hero . moveRight ( )" at bounding box center [783, 217] width 254 height 381
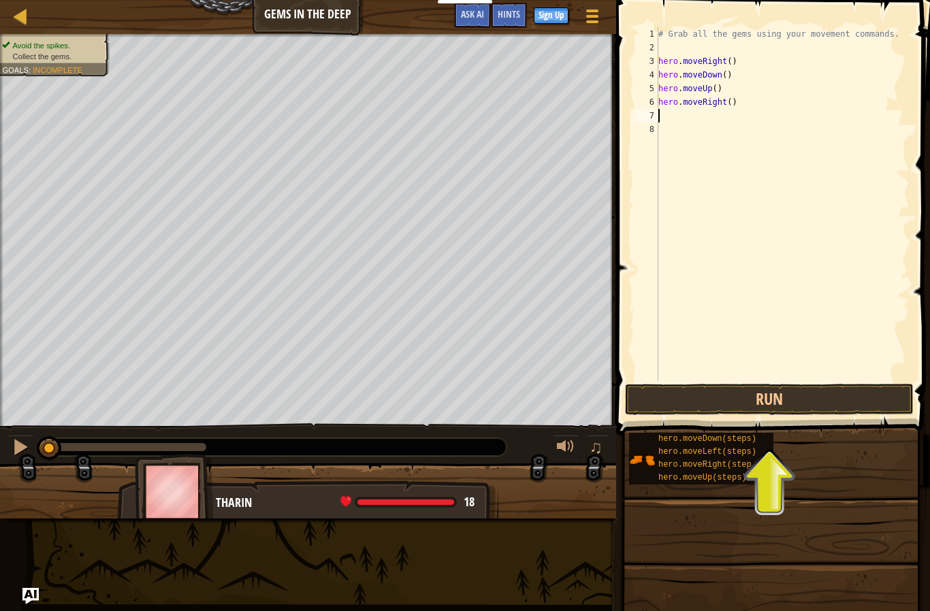
scroll to position [14, 41]
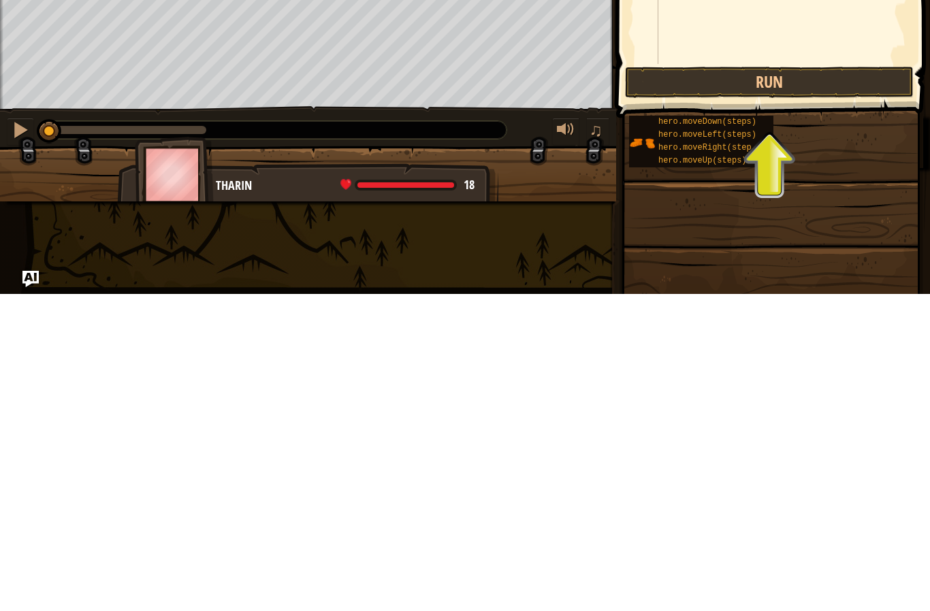
click at [860, 384] on button "Run" at bounding box center [769, 399] width 289 height 31
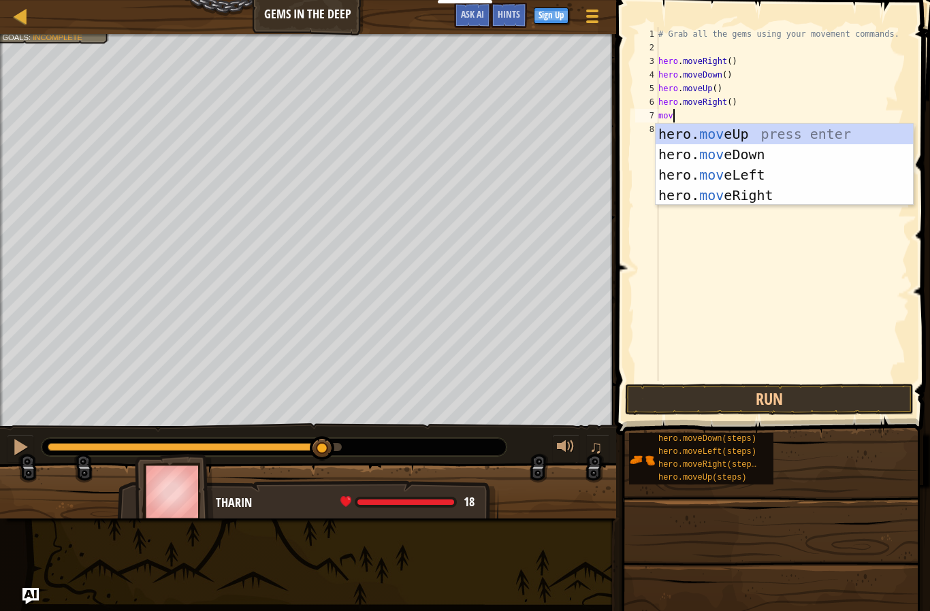
scroll to position [14, 29]
click at [788, 130] on div "hero. move Up press enter hero. move Down press enter hero. move Left press ent…" at bounding box center [784, 185] width 257 height 123
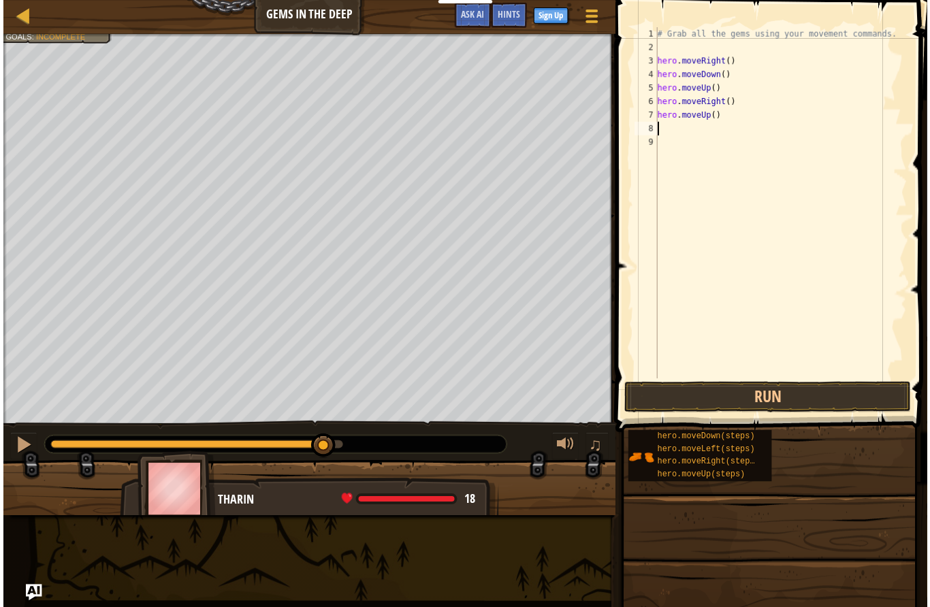
scroll to position [14, 18]
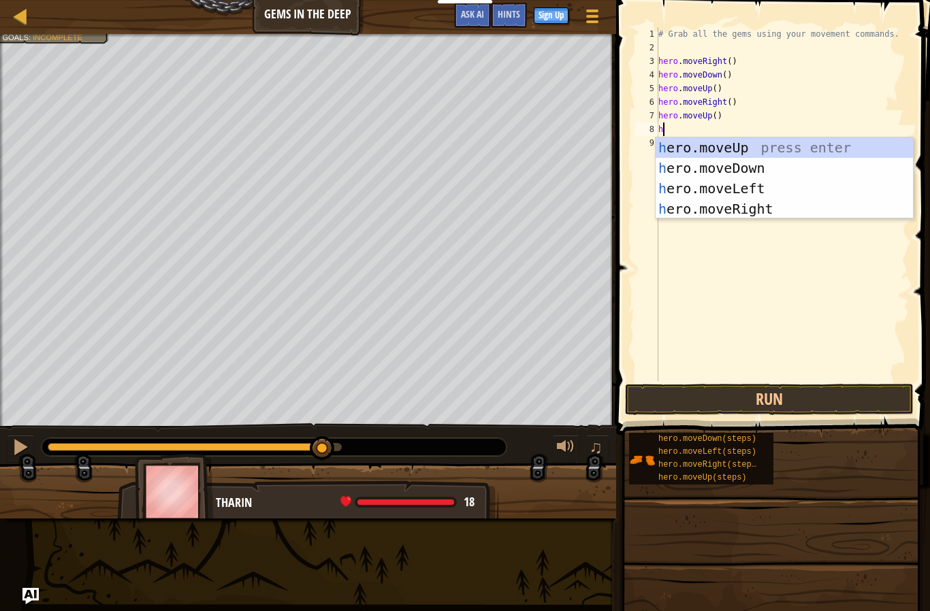
click at [776, 180] on div "h ero.moveUp press enter h ero.moveDown press enter h ero.moveLeft press enter …" at bounding box center [784, 199] width 257 height 123
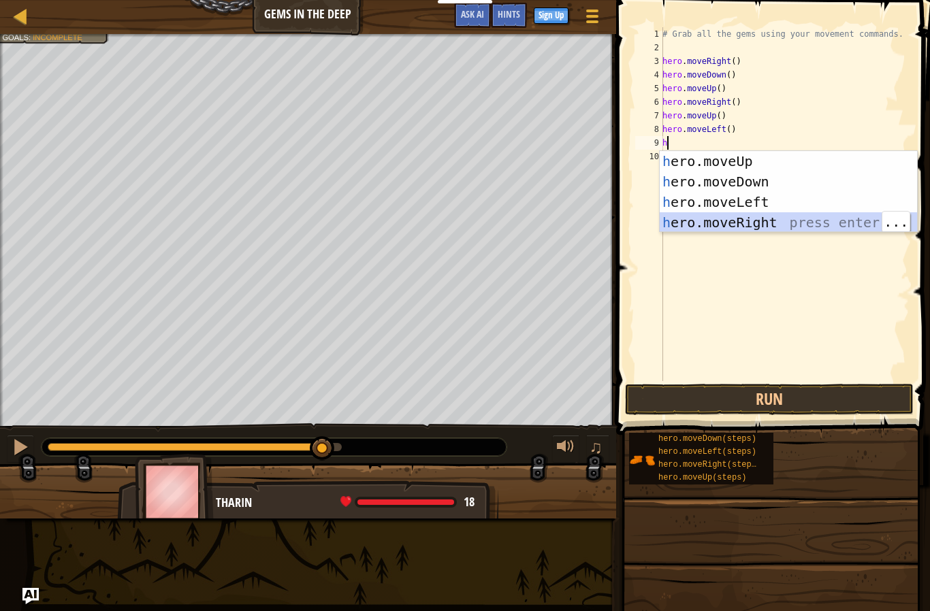
click at [734, 220] on div "h ero.moveUp press enter h ero.moveDown press enter h ero.moveLeft press enter …" at bounding box center [788, 212] width 257 height 123
type textarea "abcde fg"
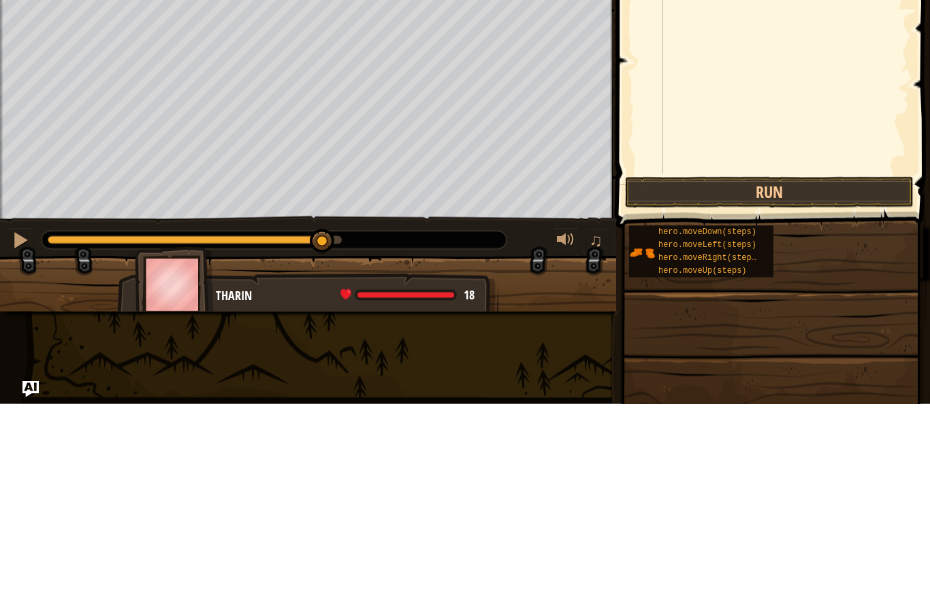
click at [858, 384] on button "Run" at bounding box center [769, 399] width 289 height 31
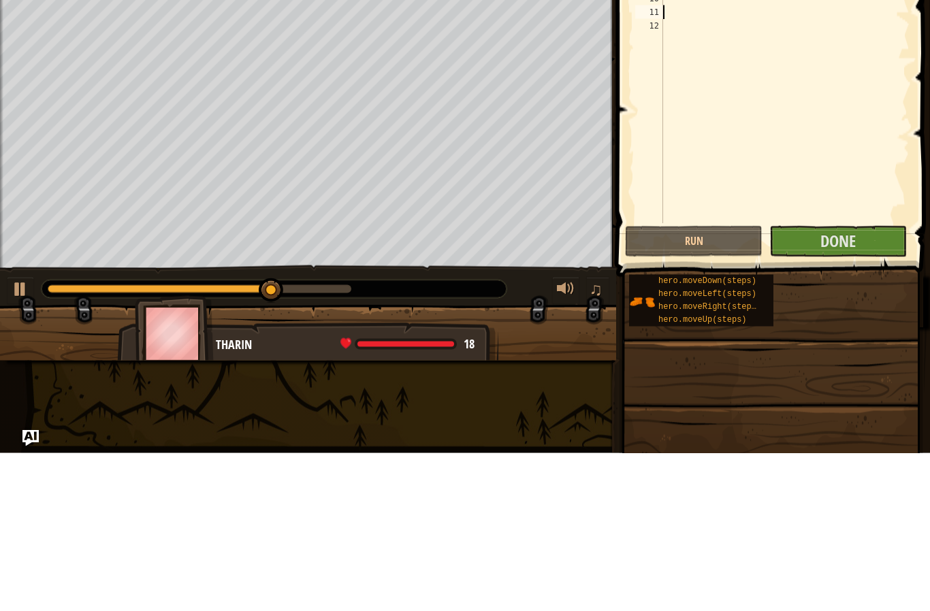
click at [865, 384] on button "Done" at bounding box center [838, 399] width 138 height 31
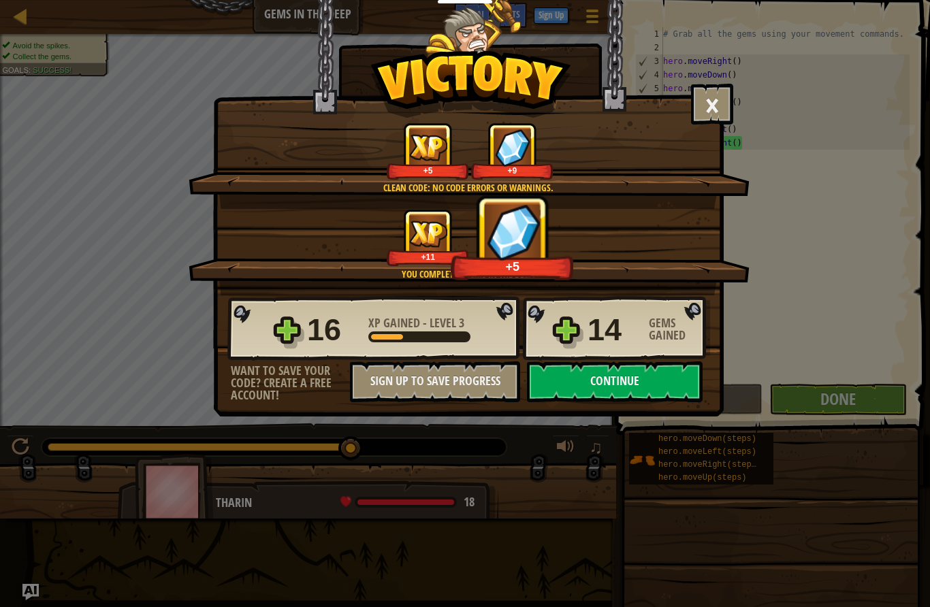
click at [676, 385] on button "Continue" at bounding box center [615, 381] width 176 height 41
